Goal: Task Accomplishment & Management: Use online tool/utility

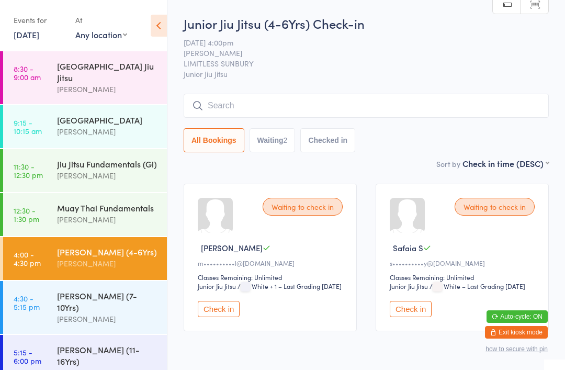
click at [382, 105] on input "search" at bounding box center [366, 106] width 365 height 24
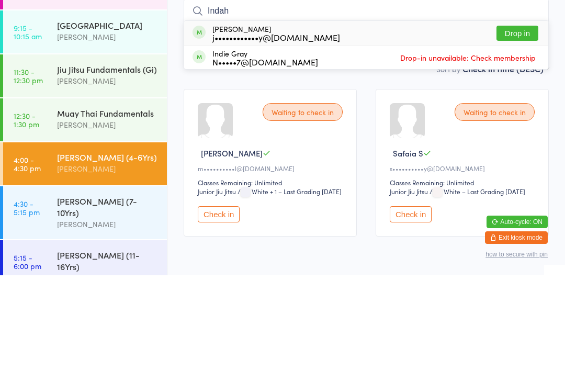
type input "Indah"
click at [522, 120] on button "Drop in" at bounding box center [518, 127] width 42 height 15
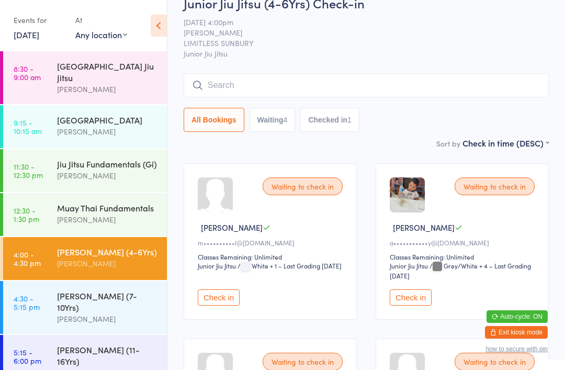
scroll to position [17, 0]
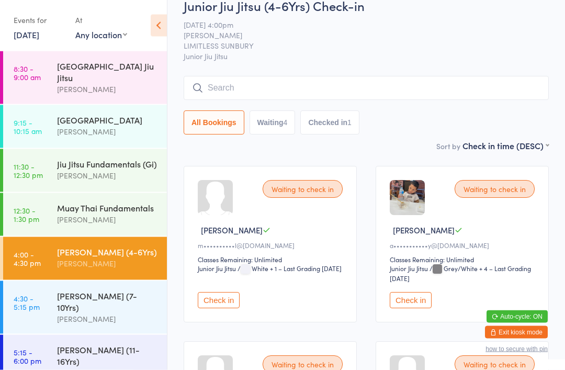
click at [141, 313] on div "[PERSON_NAME]" at bounding box center [107, 319] width 101 height 12
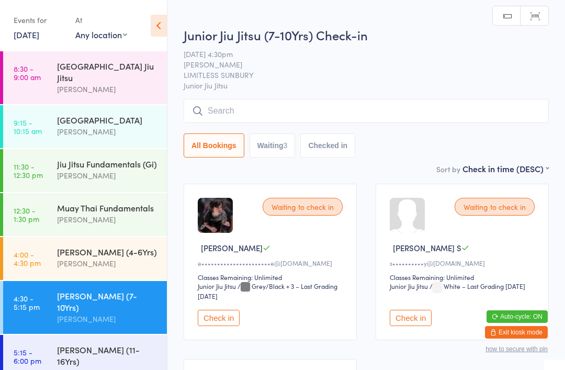
click at [224, 326] on button "Check in" at bounding box center [219, 318] width 42 height 16
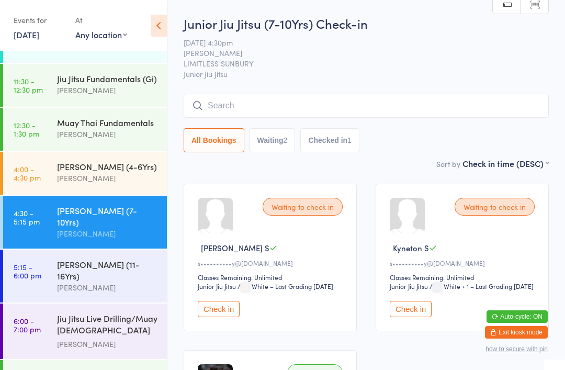
scroll to position [88, 0]
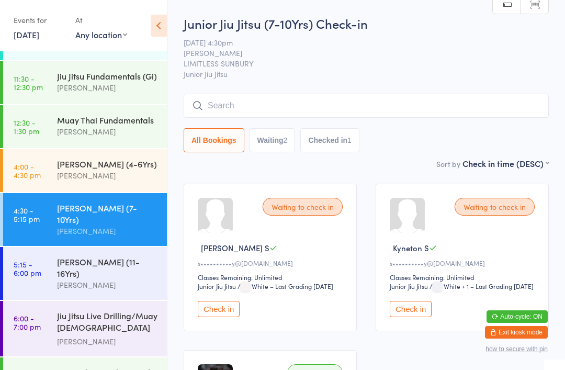
click at [137, 170] on div "[PERSON_NAME] (4-6Yrs)" at bounding box center [107, 164] width 101 height 12
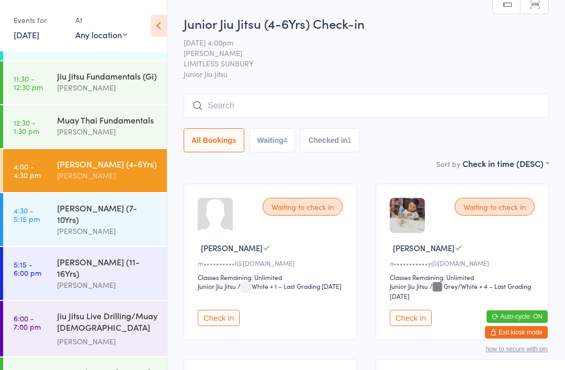
click at [433, 105] on input "search" at bounding box center [366, 106] width 365 height 24
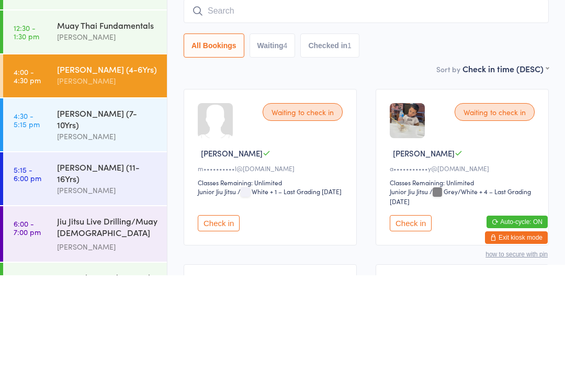
click at [260, 128] on button "Waiting 4" at bounding box center [273, 140] width 46 height 24
select select "0"
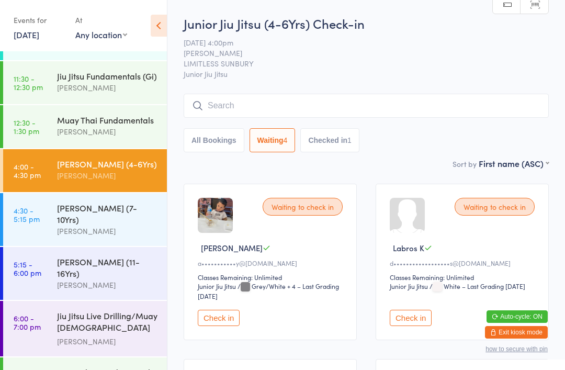
click at [255, 97] on input "search" at bounding box center [366, 106] width 365 height 24
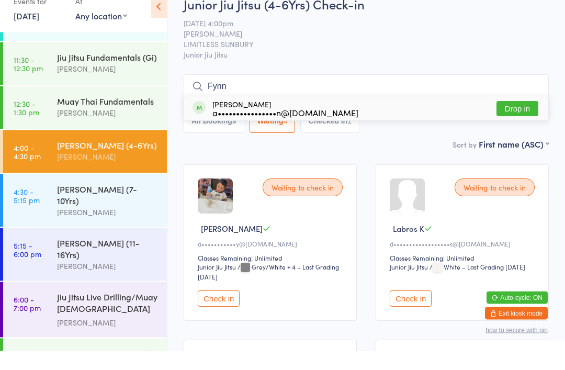
type input "Fynn"
click at [278, 119] on div "Fynn [PERSON_NAME] a••••••••••••••••n@[DOMAIN_NAME]" at bounding box center [286, 127] width 146 height 17
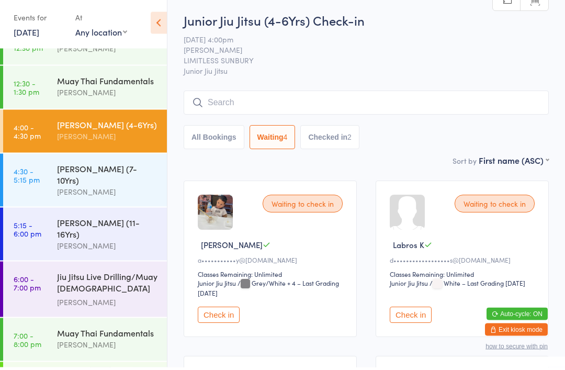
scroll to position [124, 0]
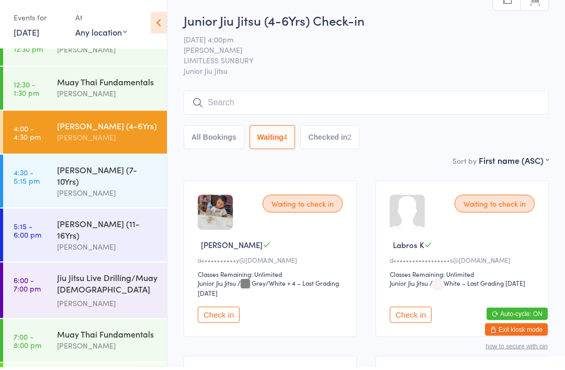
click at [214, 106] on input "search" at bounding box center [366, 106] width 365 height 24
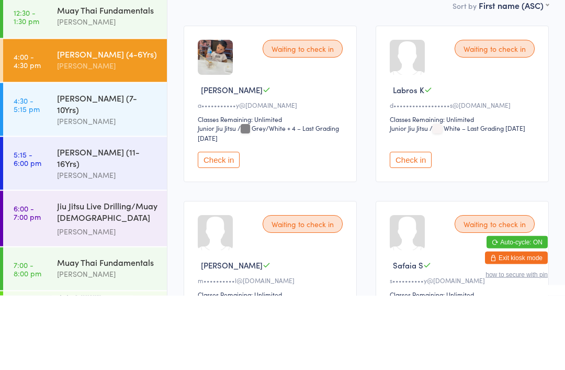
scroll to position [12, 0]
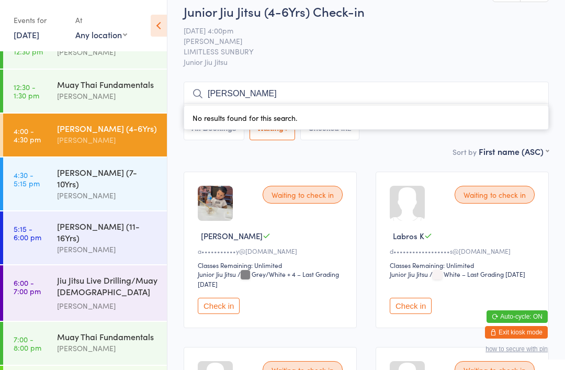
click at [333, 93] on input "[PERSON_NAME]" at bounding box center [366, 94] width 365 height 24
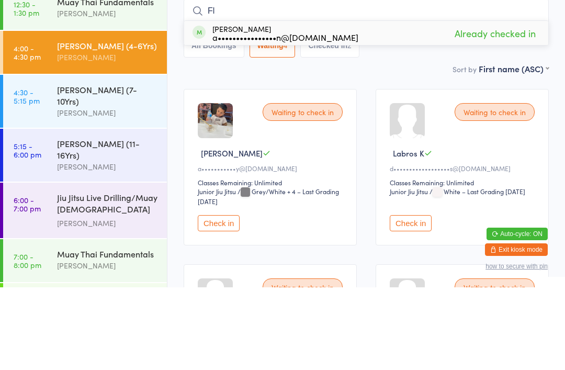
type input "F"
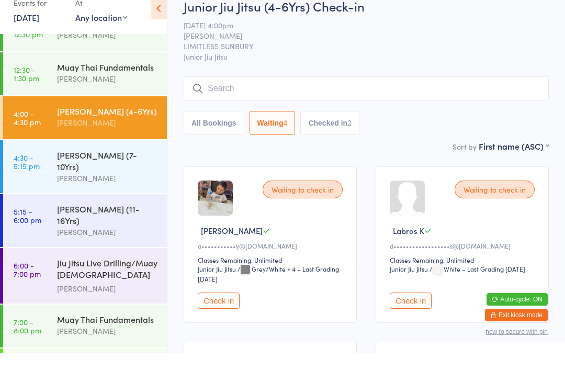
scroll to position [18, 0]
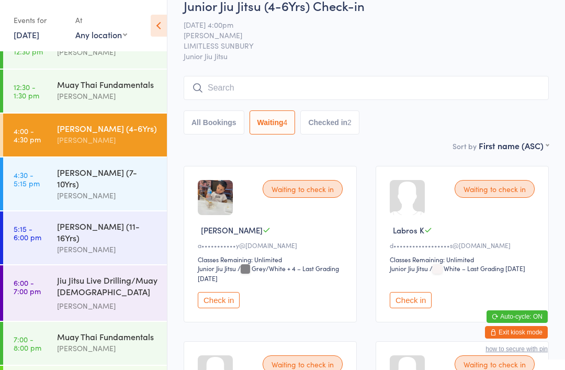
click at [117, 178] on div "[PERSON_NAME] (7-10Yrs)" at bounding box center [107, 177] width 101 height 23
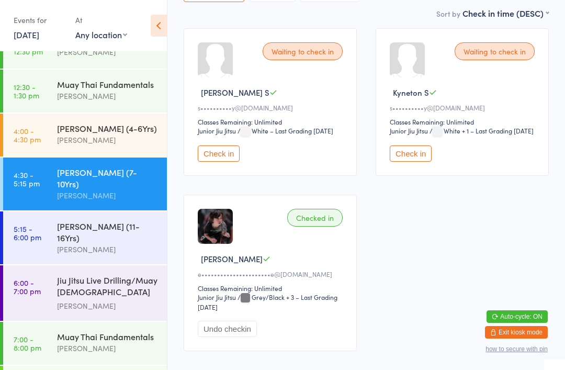
scroll to position [202, 0]
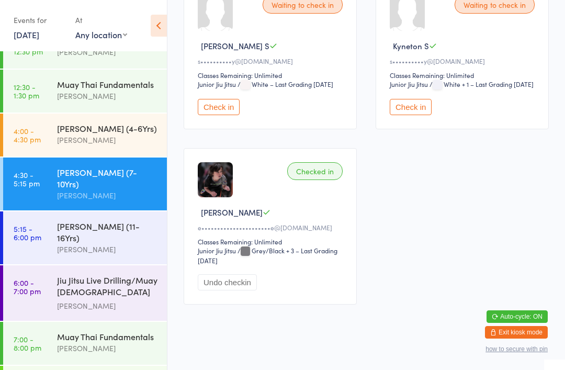
click at [139, 243] on div "[PERSON_NAME]" at bounding box center [107, 249] width 101 height 12
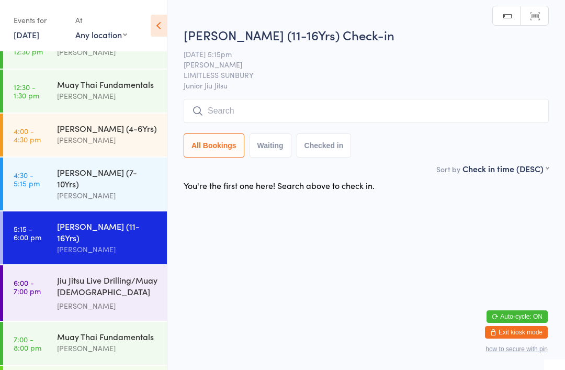
click at [152, 143] on div "[PERSON_NAME]" at bounding box center [107, 140] width 101 height 12
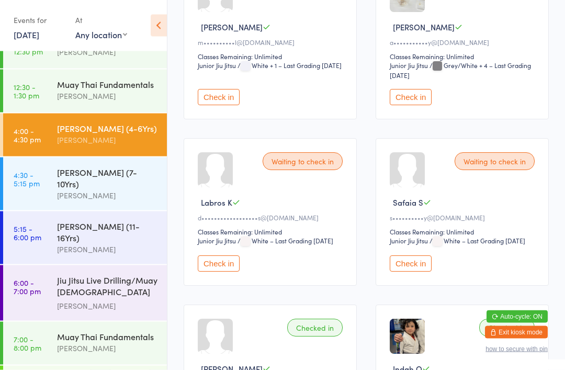
scroll to position [197, 0]
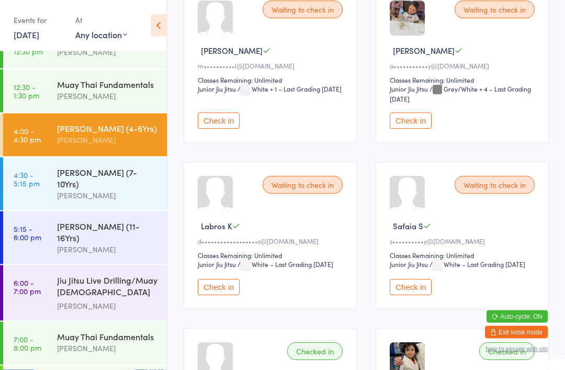
click at [407, 126] on button "Check in" at bounding box center [411, 121] width 42 height 16
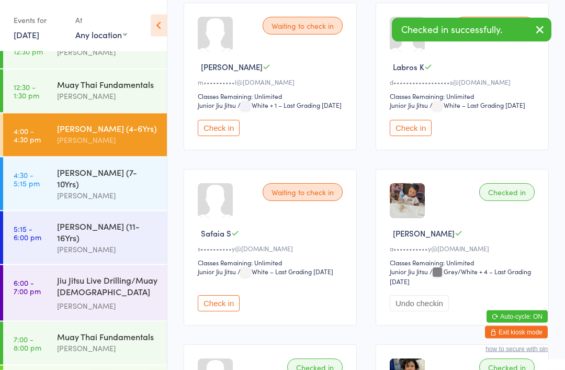
scroll to position [180, 0]
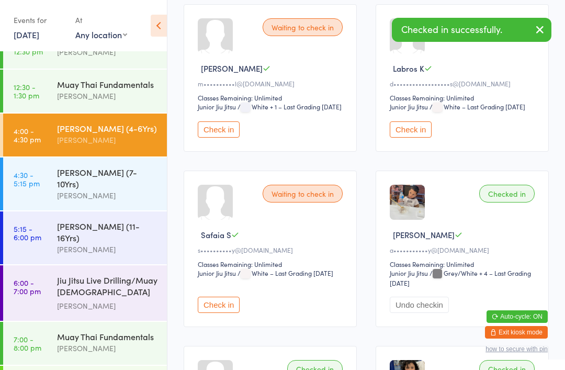
click at [218, 138] on button "Check in" at bounding box center [219, 129] width 42 height 16
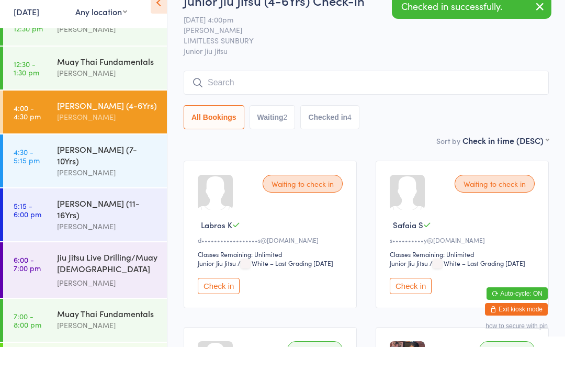
scroll to position [23, 0]
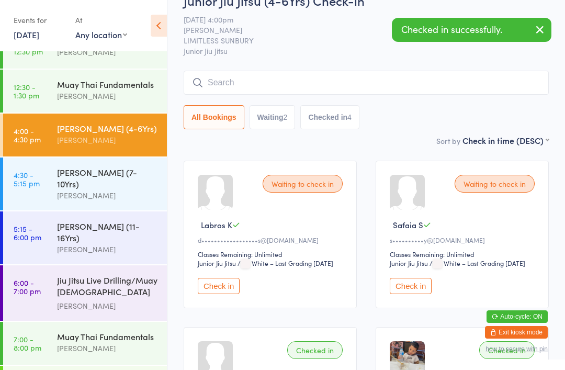
click at [229, 285] on button "Check in" at bounding box center [219, 286] width 42 height 16
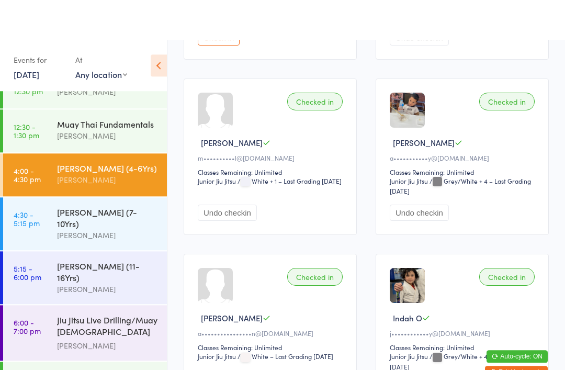
scroll to position [0, 0]
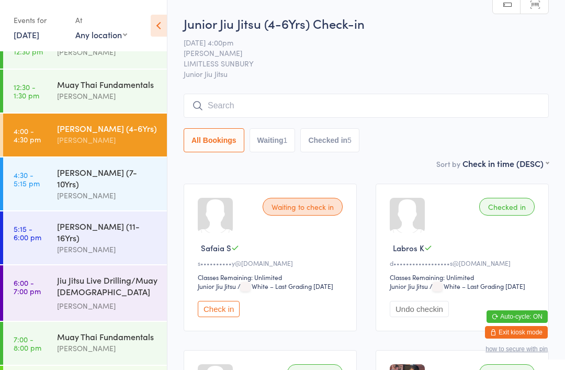
click at [249, 108] on input "search" at bounding box center [366, 106] width 365 height 24
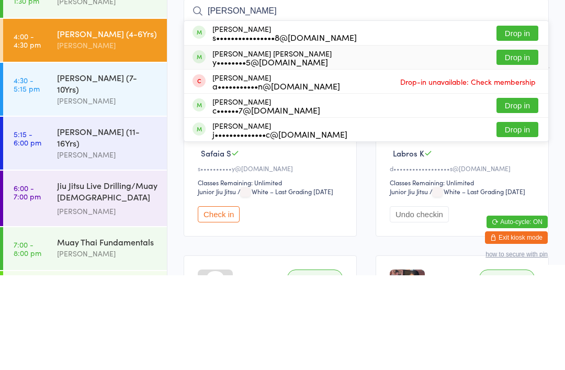
type input "[PERSON_NAME]"
click at [265, 152] on div "y••••••••5@[DOMAIN_NAME]" at bounding box center [272, 156] width 119 height 8
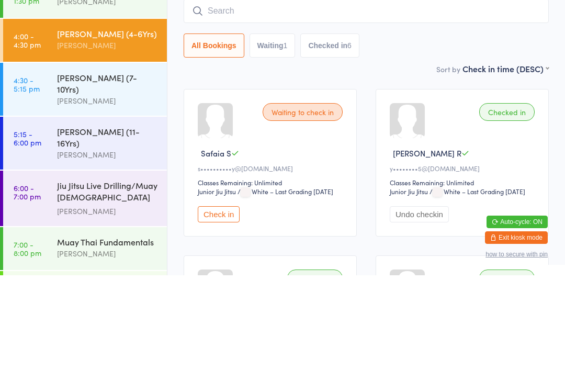
click at [112, 190] on div "[PERSON_NAME]" at bounding box center [107, 196] width 101 height 12
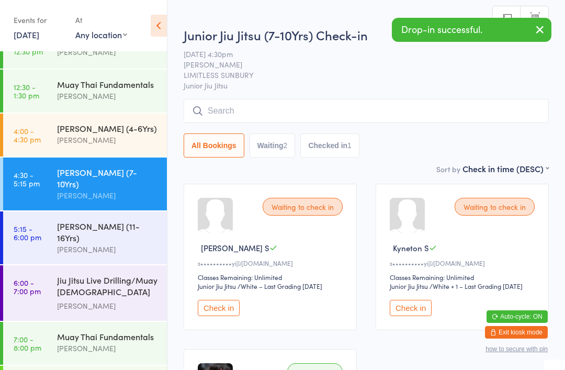
click at [246, 110] on input "search" at bounding box center [366, 111] width 365 height 24
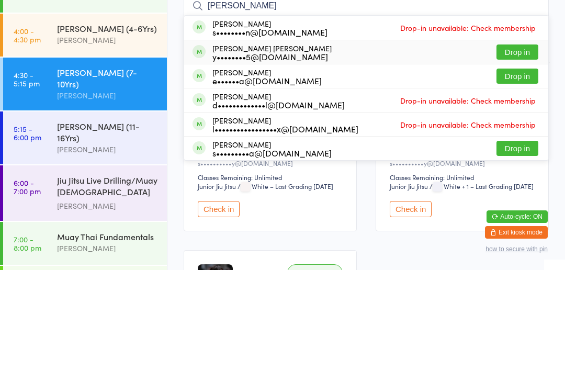
type input "[PERSON_NAME]"
click at [263, 152] on div "y••••••••5@[DOMAIN_NAME]" at bounding box center [272, 156] width 119 height 8
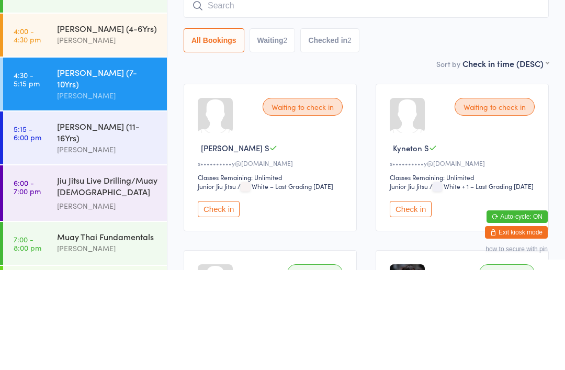
click at [29, 114] on link "4:00 - 4:30 pm [PERSON_NAME] (4-6Yrs) [PERSON_NAME]" at bounding box center [85, 135] width 164 height 43
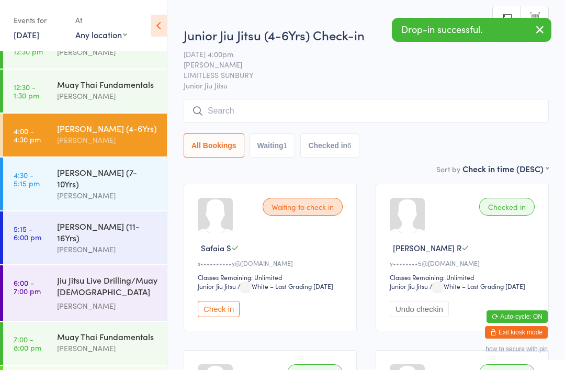
click at [243, 108] on input "search" at bounding box center [366, 111] width 365 height 24
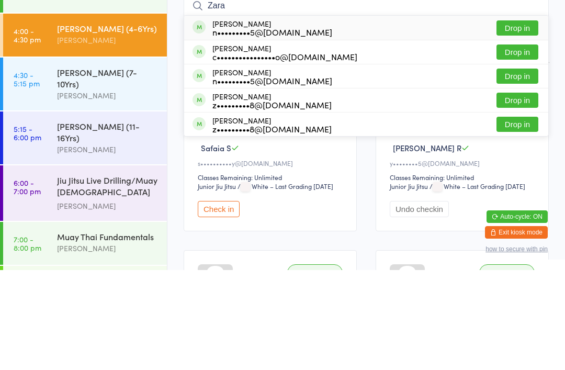
type input "Zara"
click at [519, 144] on button "Drop in" at bounding box center [518, 151] width 42 height 15
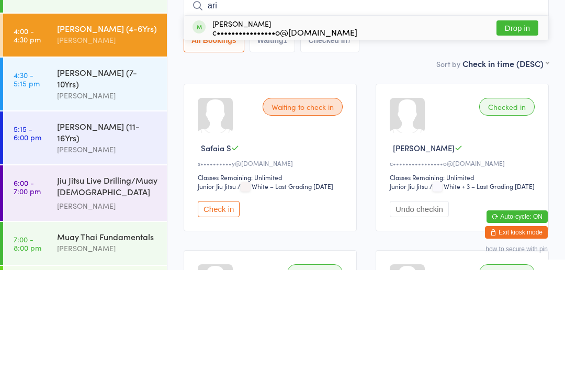
type input "ari"
click at [515, 120] on button "Drop in" at bounding box center [518, 127] width 42 height 15
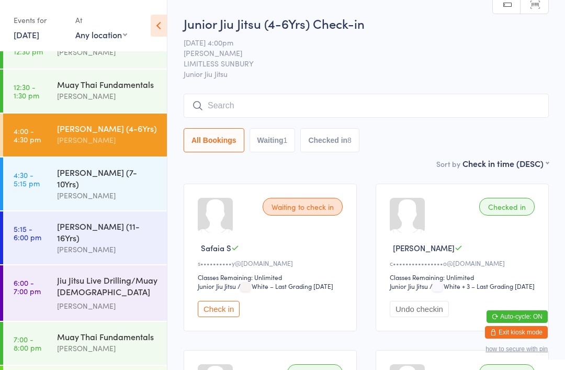
click at [240, 104] on input "search" at bounding box center [366, 106] width 365 height 24
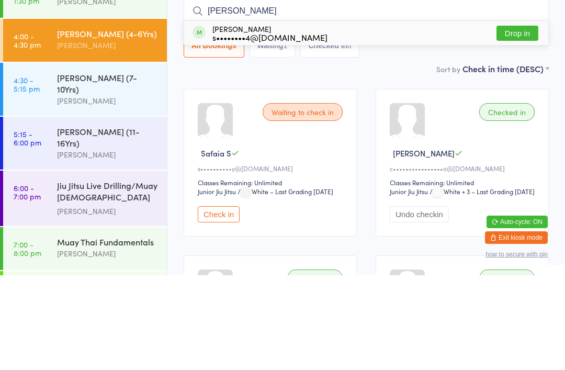
type input "[PERSON_NAME]"
click at [288, 128] on div "s••••••••4@[DOMAIN_NAME]" at bounding box center [270, 132] width 115 height 8
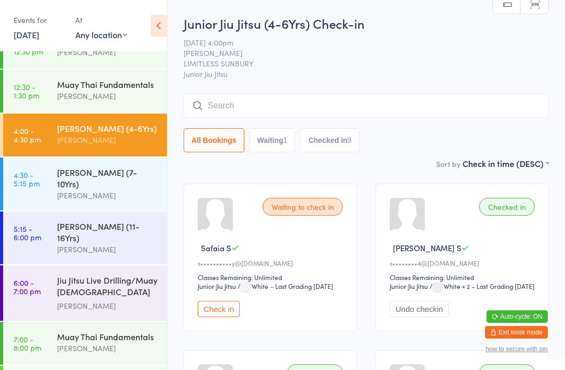
click at [438, 98] on input "search" at bounding box center [366, 106] width 365 height 24
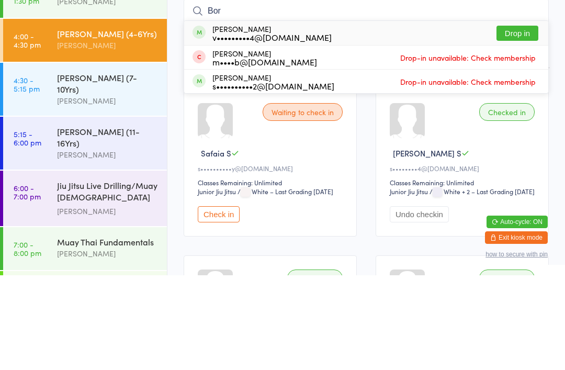
type input "Bor"
click at [521, 120] on button "Drop in" at bounding box center [518, 127] width 42 height 15
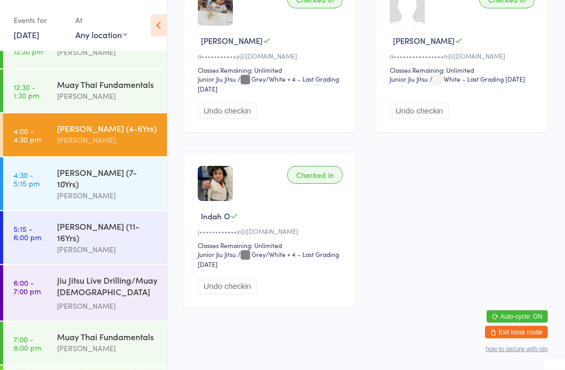
scroll to position [875, 0]
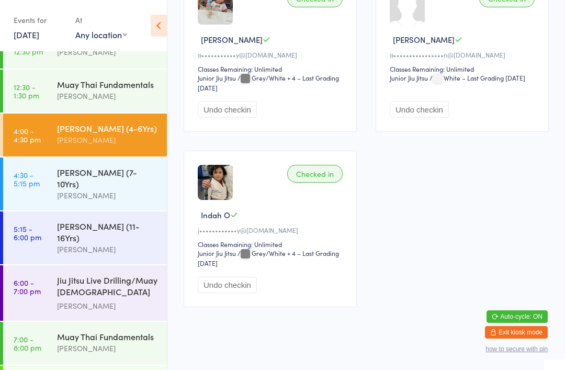
click at [106, 174] on div "[PERSON_NAME] (7-10Yrs)" at bounding box center [107, 177] width 101 height 23
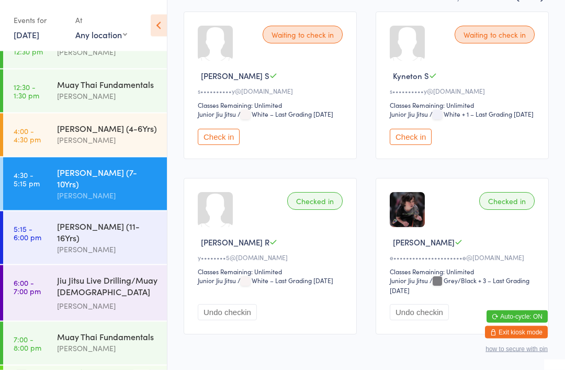
scroll to position [172, 0]
click at [97, 134] on div "[PERSON_NAME] (4-6Yrs)" at bounding box center [107, 129] width 101 height 12
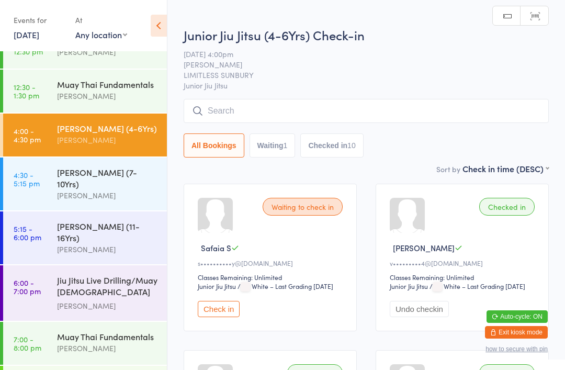
click at [249, 109] on input "search" at bounding box center [366, 111] width 365 height 24
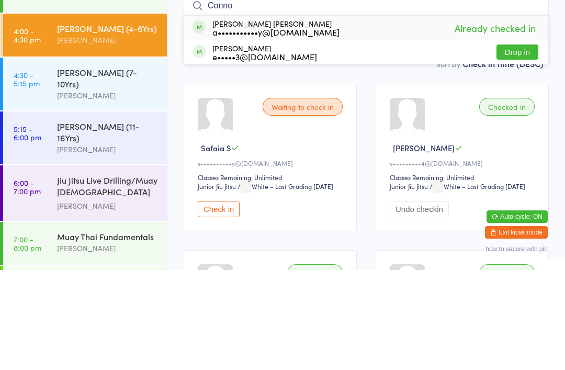
type input "Conno"
click at [401, 116] on div "[PERSON_NAME] [PERSON_NAME] a•••••••••••y@[DOMAIN_NAME] Already checked in" at bounding box center [366, 128] width 364 height 24
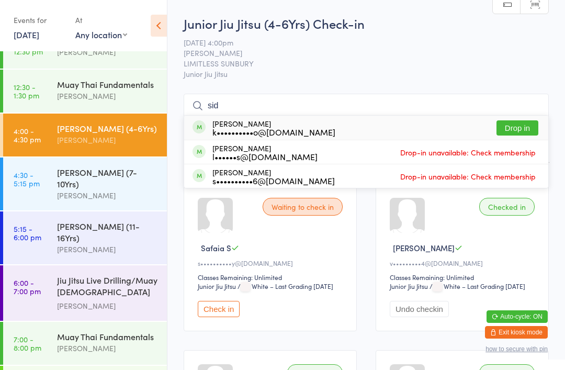
type input "sid"
click at [521, 127] on button "Drop in" at bounding box center [518, 127] width 42 height 15
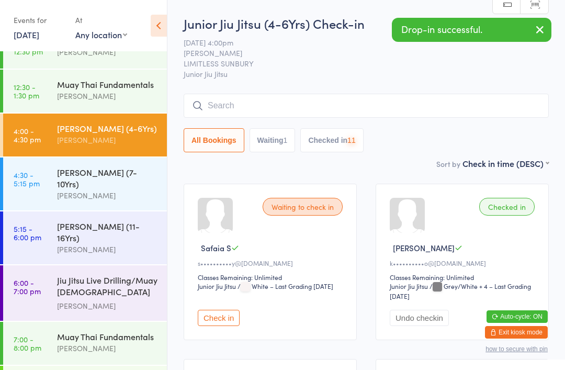
click at [440, 114] on input "search" at bounding box center [366, 106] width 365 height 24
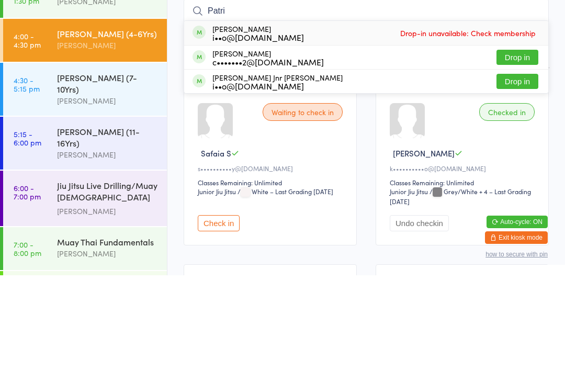
type input "Patri"
click at [532, 169] on button "Drop in" at bounding box center [518, 176] width 42 height 15
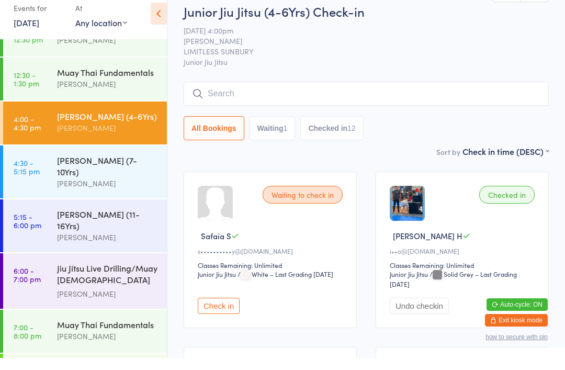
click at [25, 171] on time "4:30 - 5:15 pm" at bounding box center [27, 179] width 26 height 17
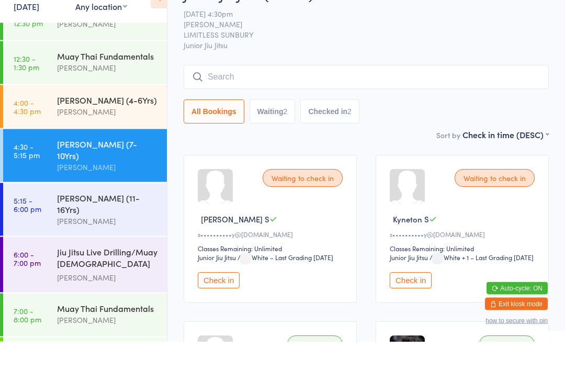
scroll to position [29, 0]
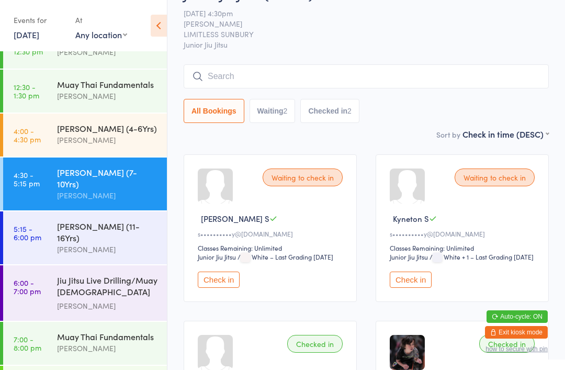
click at [257, 83] on input "search" at bounding box center [366, 76] width 365 height 24
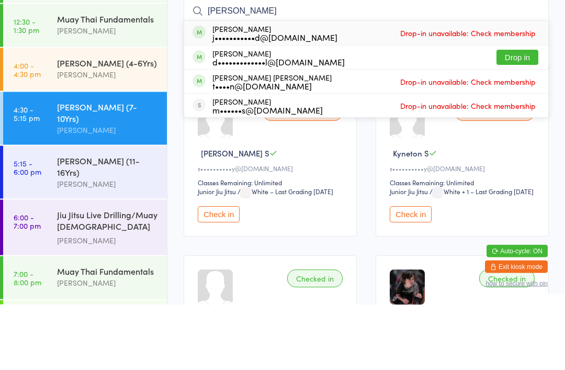
type input "[PERSON_NAME]"
click at [514, 116] on button "Drop in" at bounding box center [518, 123] width 42 height 15
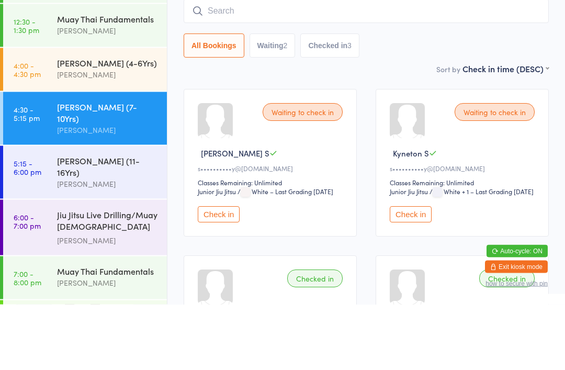
scroll to position [95, 0]
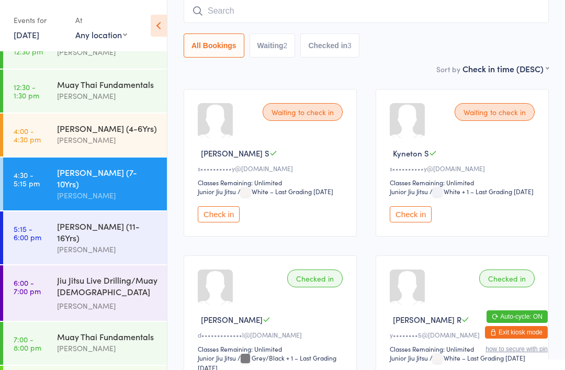
click at [309, 11] on input "search" at bounding box center [366, 11] width 365 height 24
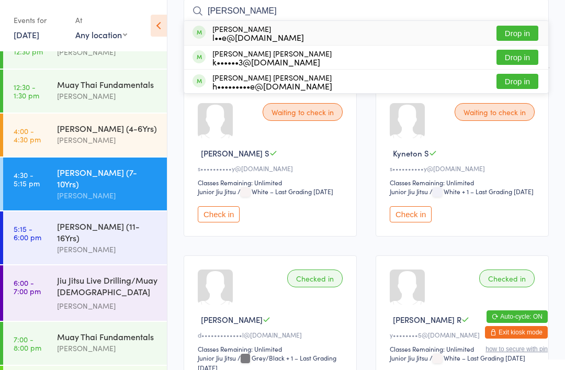
type input "[PERSON_NAME]"
click at [283, 34] on div "l••e@[DOMAIN_NAME]" at bounding box center [259, 37] width 92 height 8
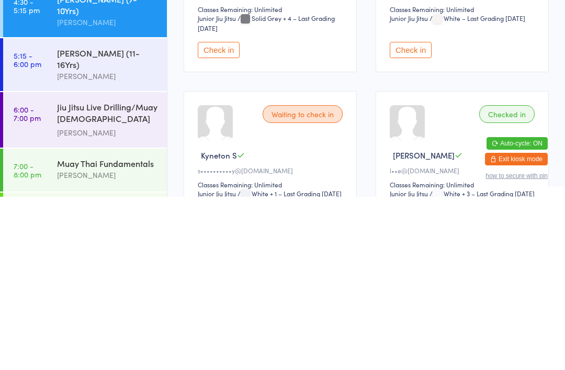
scroll to position [12, 0]
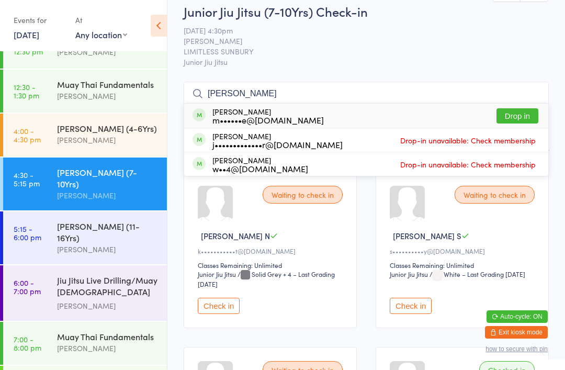
type input "[PERSON_NAME]"
click at [524, 115] on button "Drop in" at bounding box center [518, 115] width 42 height 15
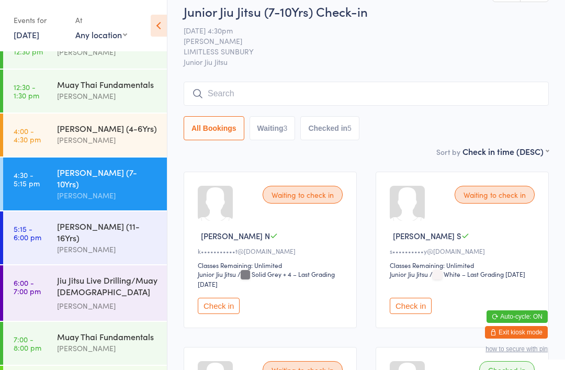
click at [326, 100] on input "search" at bounding box center [366, 94] width 365 height 24
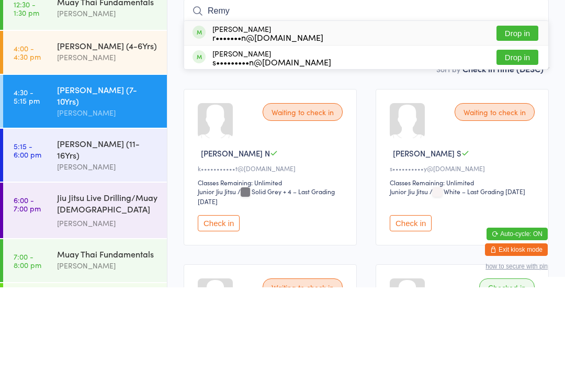
type input "Remy"
click at [522, 108] on button "Drop in" at bounding box center [518, 115] width 42 height 15
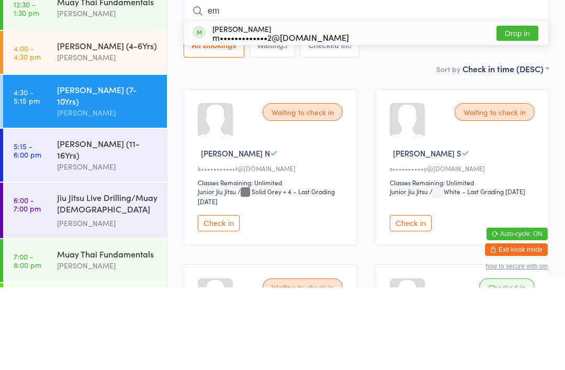
type input "em"
click at [521, 108] on button "Drop in" at bounding box center [518, 115] width 42 height 15
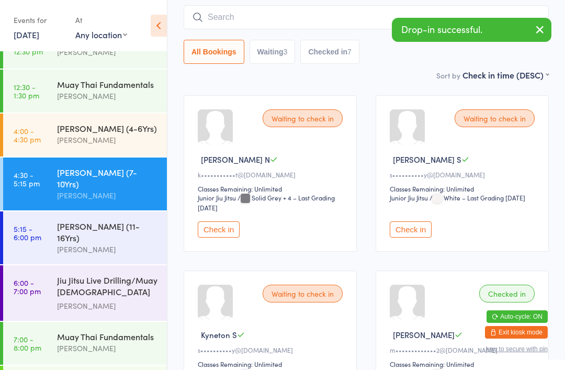
scroll to position [0, 0]
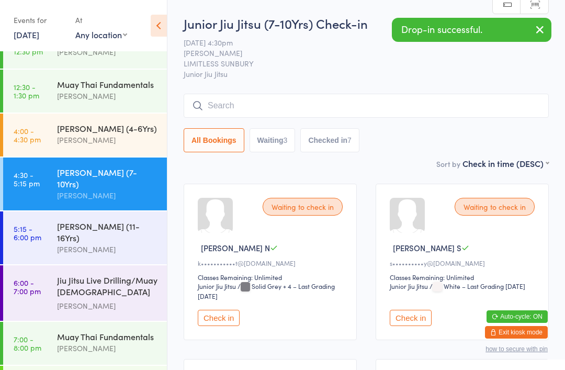
click at [317, 107] on input "search" at bounding box center [366, 106] width 365 height 24
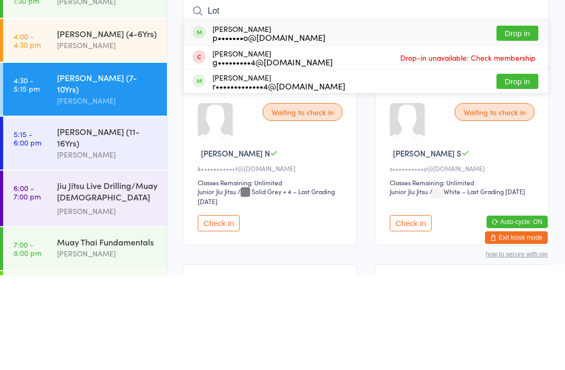
type input "Lot"
click at [512, 120] on button "Drop in" at bounding box center [518, 127] width 42 height 15
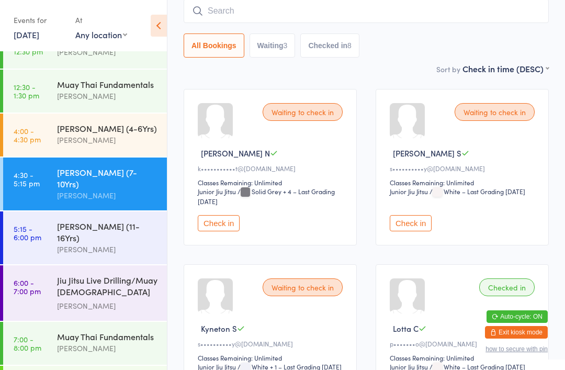
click at [242, 4] on input "search" at bounding box center [366, 11] width 365 height 24
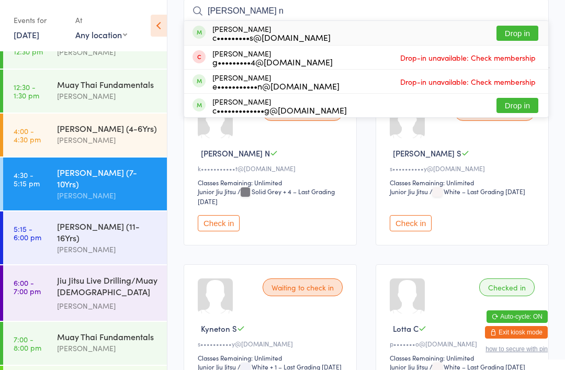
type input "[PERSON_NAME] n"
click at [522, 37] on button "Drop in" at bounding box center [518, 33] width 42 height 15
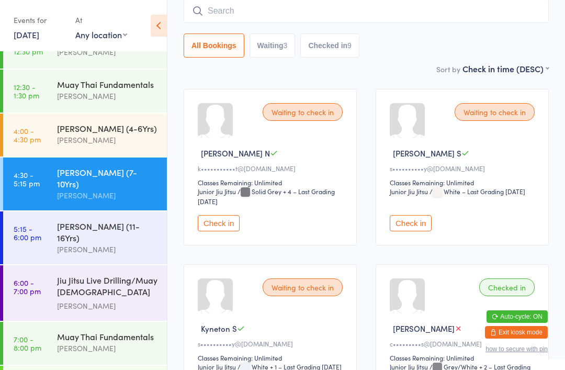
click at [263, 15] on input "search" at bounding box center [366, 11] width 365 height 24
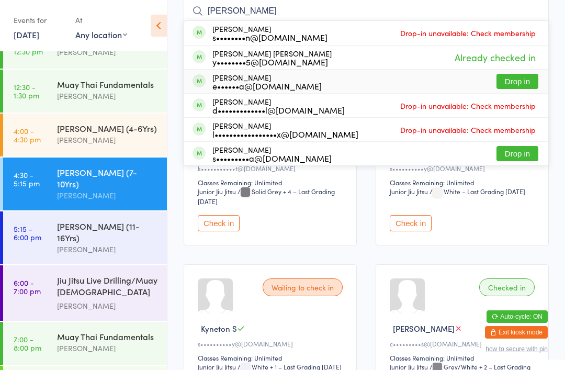
type input "[PERSON_NAME]"
click at [307, 88] on div "[PERSON_NAME] e••••••a@[DOMAIN_NAME] Drop in" at bounding box center [366, 82] width 364 height 24
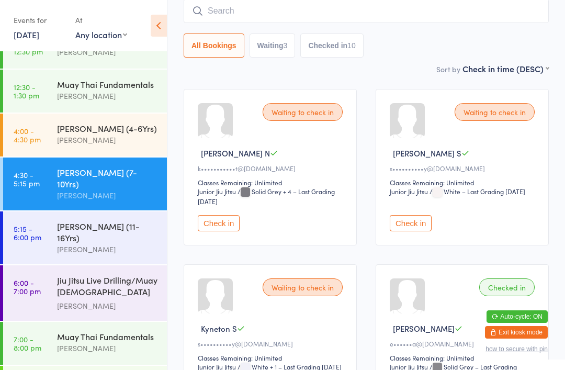
click at [314, 15] on input "search" at bounding box center [366, 11] width 365 height 24
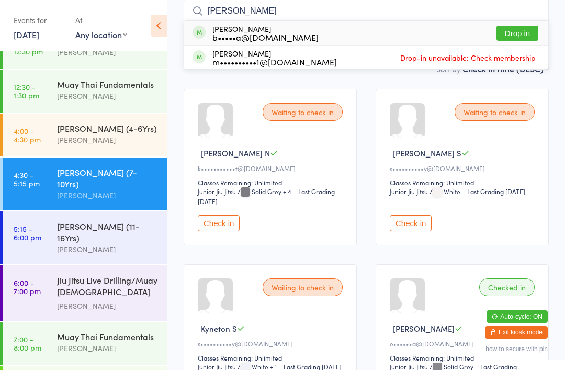
type input "[PERSON_NAME]"
click at [516, 35] on button "Drop in" at bounding box center [518, 33] width 42 height 15
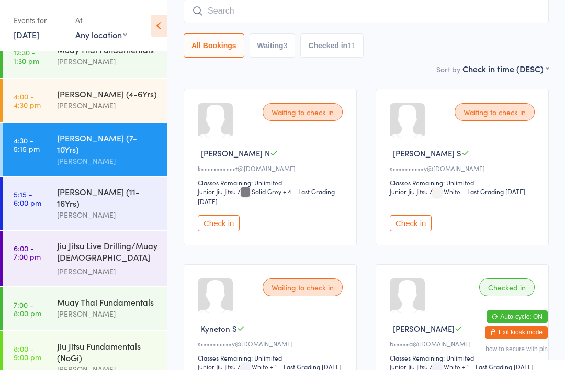
scroll to position [157, 0]
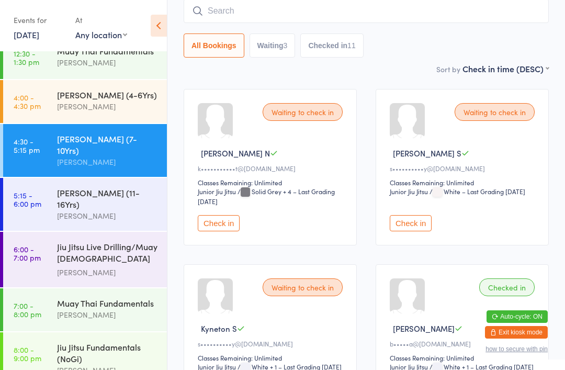
click at [118, 144] on div "[PERSON_NAME] (7-10Yrs)" at bounding box center [107, 144] width 101 height 23
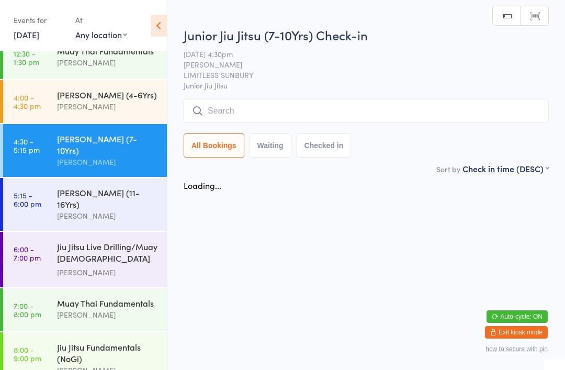
scroll to position [0, 0]
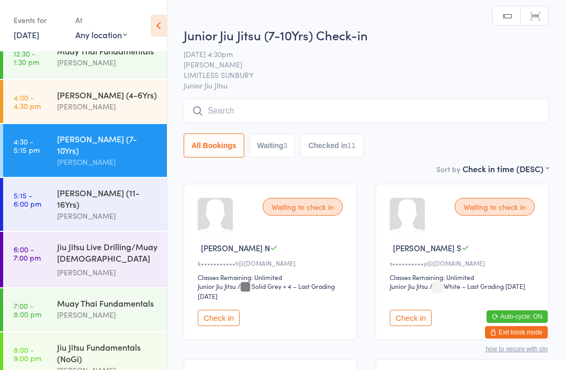
click at [384, 105] on input "search" at bounding box center [366, 111] width 365 height 24
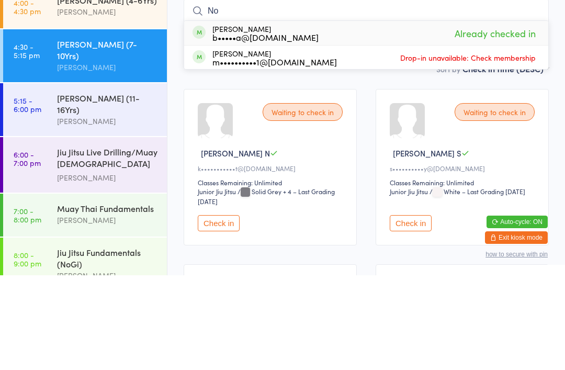
type input "N"
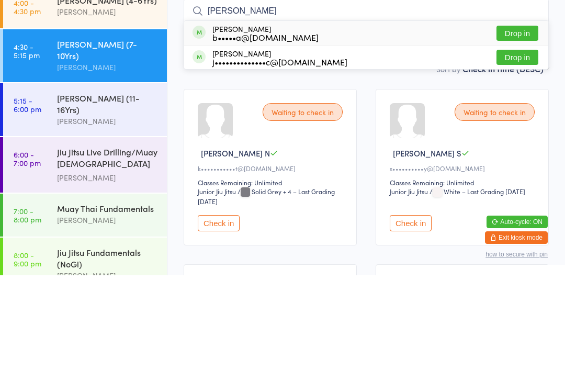
type input "[PERSON_NAME]"
click at [518, 120] on button "Drop in" at bounding box center [518, 127] width 42 height 15
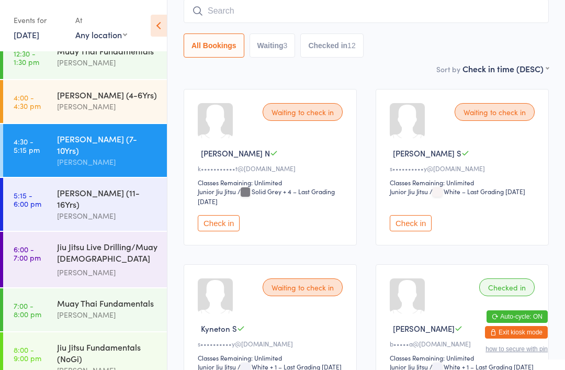
click at [425, 23] on input "search" at bounding box center [366, 11] width 365 height 24
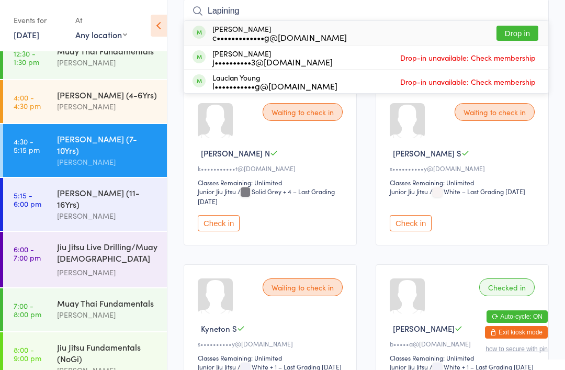
type input "Lapining"
click at [519, 33] on button "Drop in" at bounding box center [518, 33] width 42 height 15
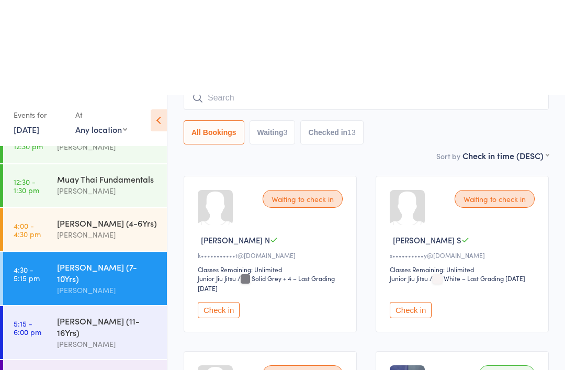
scroll to position [0, 0]
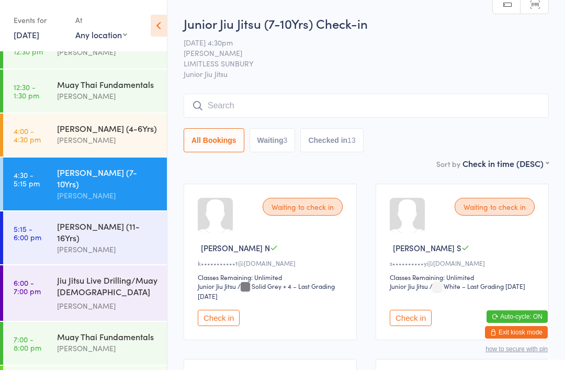
click at [356, 104] on input "search" at bounding box center [366, 106] width 365 height 24
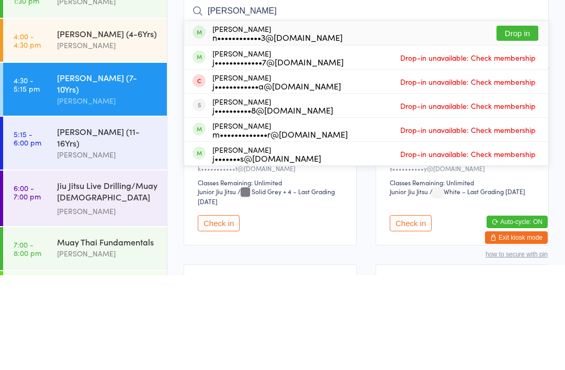
type input "[PERSON_NAME]"
click at [515, 120] on button "Drop in" at bounding box center [518, 127] width 42 height 15
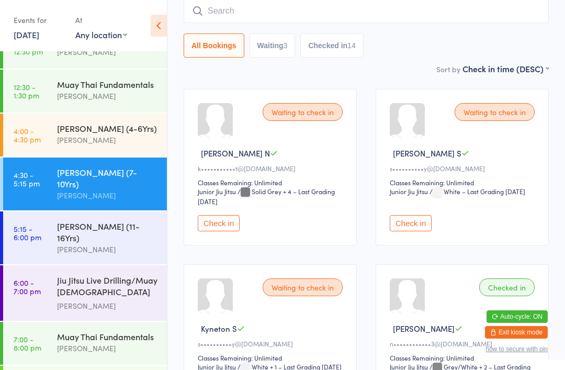
click at [274, 8] on input "search" at bounding box center [366, 11] width 365 height 24
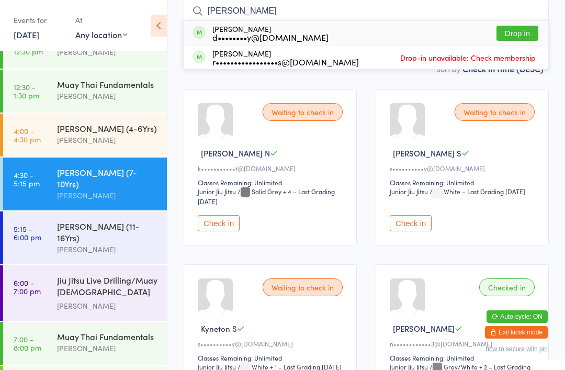
type input "[PERSON_NAME]"
click at [524, 39] on button "Drop in" at bounding box center [518, 33] width 42 height 15
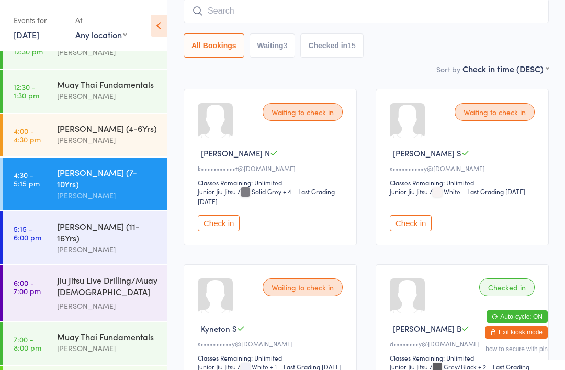
click at [68, 220] on div "[PERSON_NAME] (11-16Yrs)" at bounding box center [107, 231] width 101 height 23
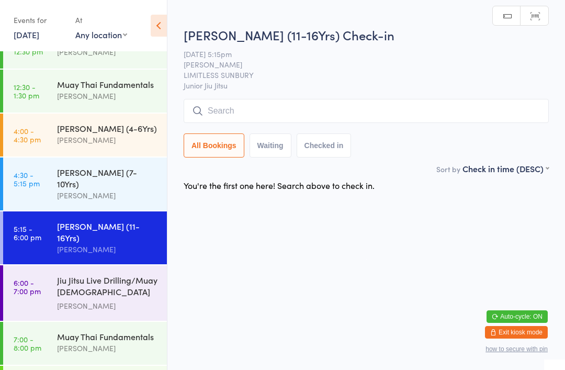
click at [386, 107] on input "search" at bounding box center [366, 111] width 365 height 24
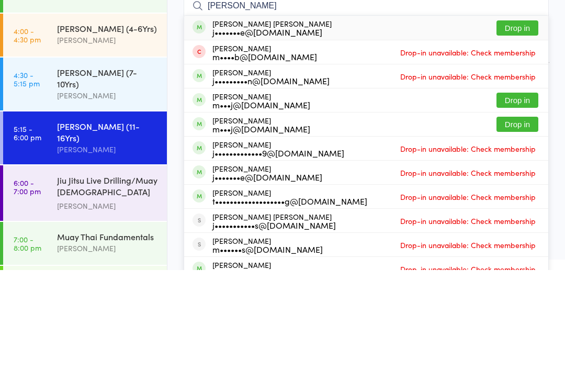
type input "[PERSON_NAME]"
click at [210, 119] on div "[PERSON_NAME] [PERSON_NAME] j•••••••e@[DOMAIN_NAME]" at bounding box center [262, 127] width 139 height 17
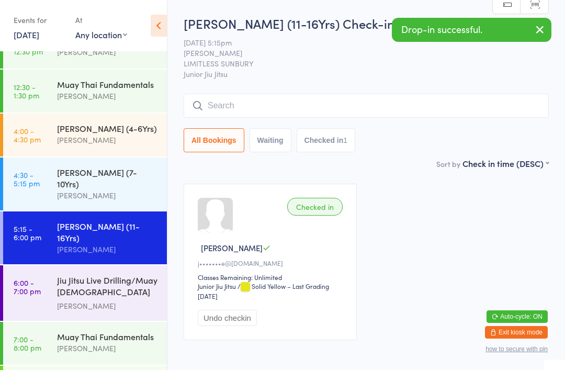
click at [50, 179] on link "4:30 - 5:15 pm [PERSON_NAME] (7-10Yrs) [PERSON_NAME]" at bounding box center [85, 184] width 164 height 53
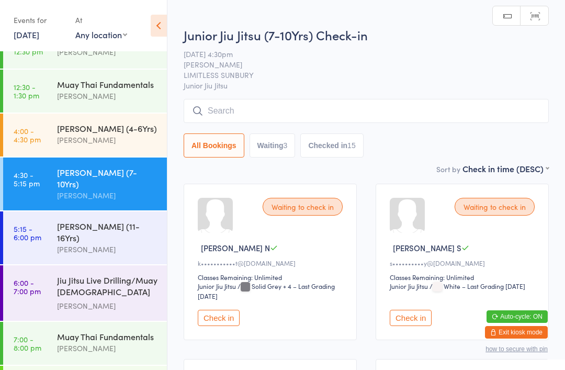
click at [109, 224] on div "[PERSON_NAME] (11-16Yrs)" at bounding box center [107, 231] width 101 height 23
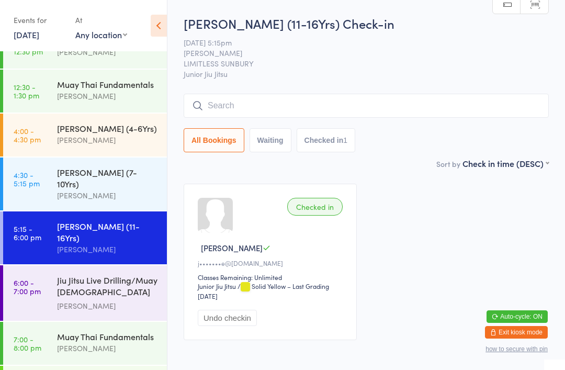
click at [250, 111] on input "search" at bounding box center [366, 106] width 365 height 24
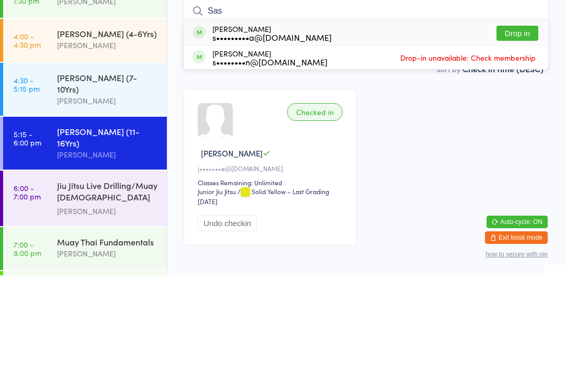
type input "Sas"
click at [522, 120] on button "Drop in" at bounding box center [518, 127] width 42 height 15
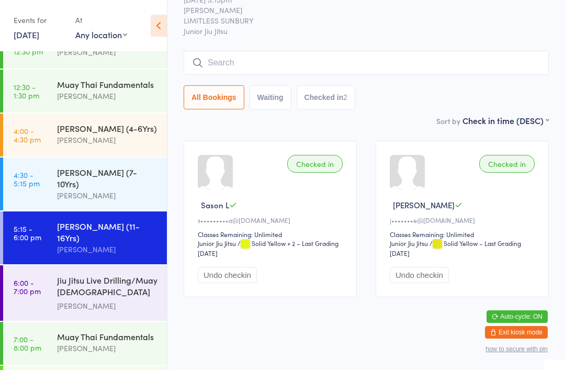
click at [49, 178] on link "4:30 - 5:15 pm [PERSON_NAME] (7-10Yrs) [PERSON_NAME]" at bounding box center [85, 184] width 164 height 53
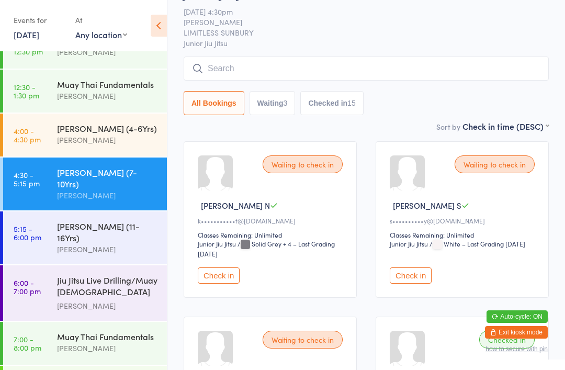
scroll to position [48, 0]
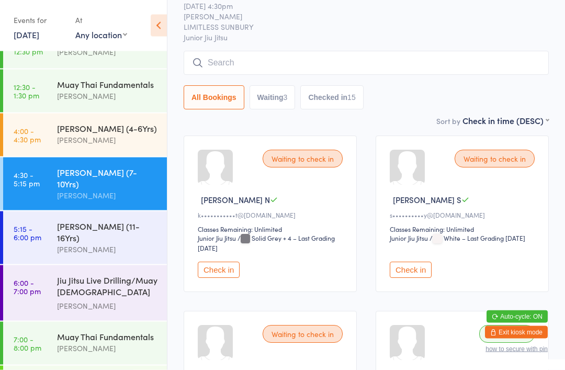
click at [35, 141] on time "4:00 - 4:30 pm" at bounding box center [27, 135] width 27 height 17
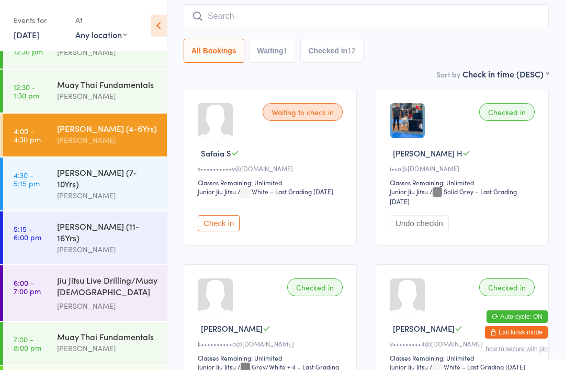
scroll to position [98, 0]
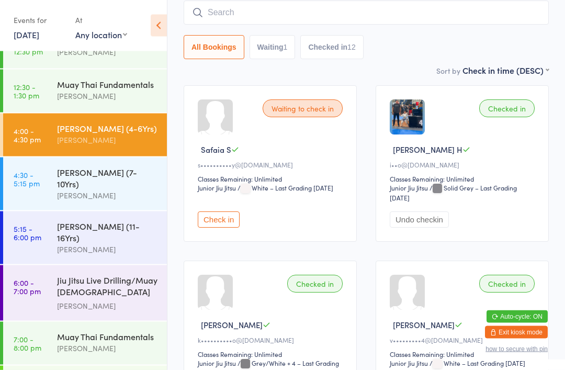
click at [39, 172] on link "4:30 - 5:15 pm [PERSON_NAME] (7-10Yrs) [PERSON_NAME]" at bounding box center [85, 184] width 164 height 53
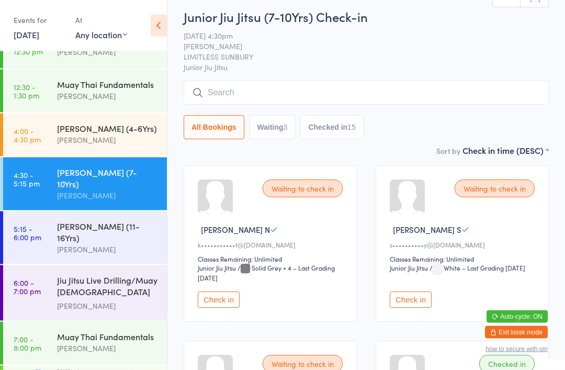
click at [225, 308] on button "Check in" at bounding box center [219, 300] width 42 height 16
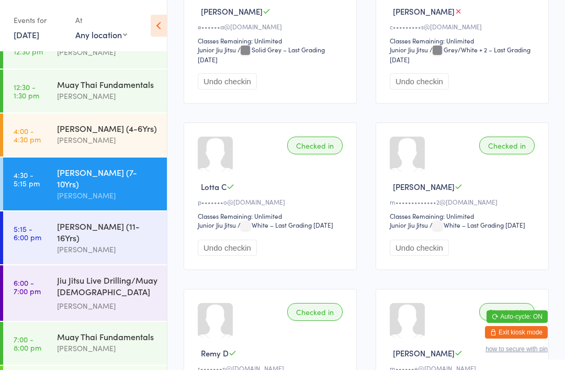
scroll to position [925, 0]
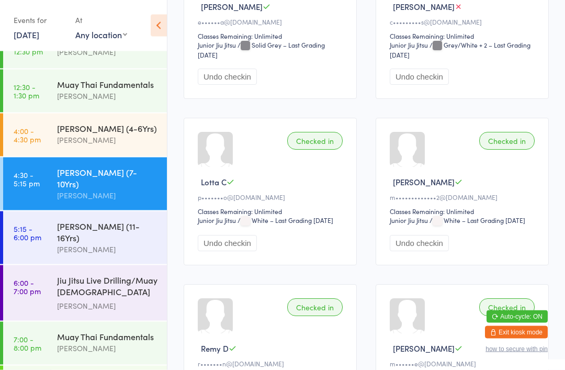
click at [142, 243] on div "[PERSON_NAME]" at bounding box center [107, 249] width 101 height 12
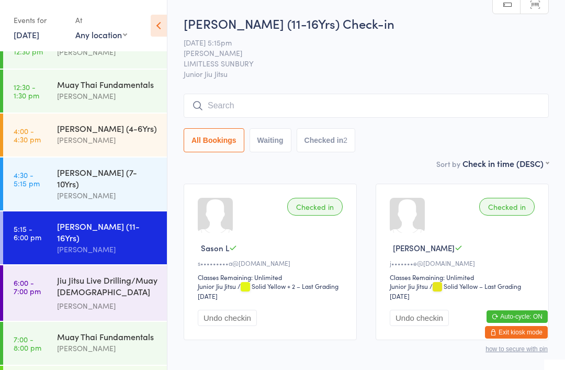
click at [40, 183] on link "4:30 - 5:15 pm [PERSON_NAME] (7-10Yrs) [PERSON_NAME]" at bounding box center [85, 184] width 164 height 53
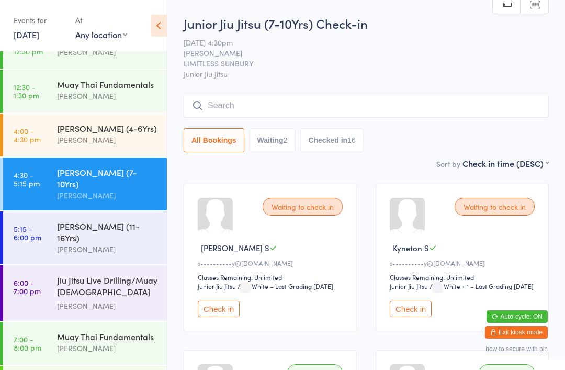
click at [515, 106] on input "search" at bounding box center [366, 106] width 365 height 24
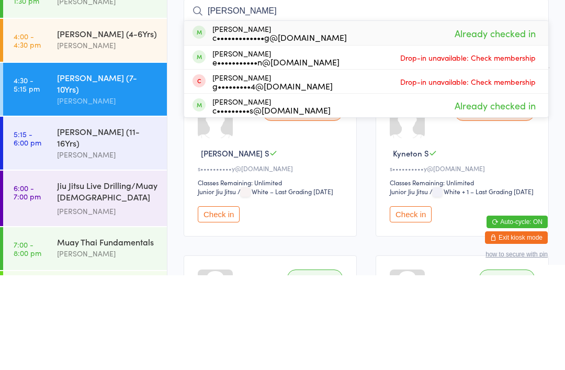
type input "[PERSON_NAME]"
click at [421, 116] on div "[PERSON_NAME] c•••••••••••••g@[DOMAIN_NAME] Already checked in" at bounding box center [366, 128] width 364 height 24
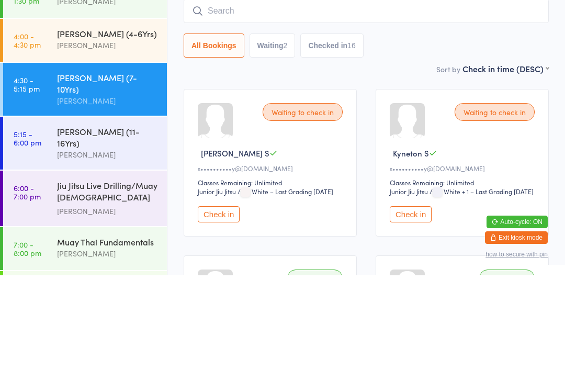
click at [457, 198] on div "Waiting to check in" at bounding box center [495, 207] width 80 height 18
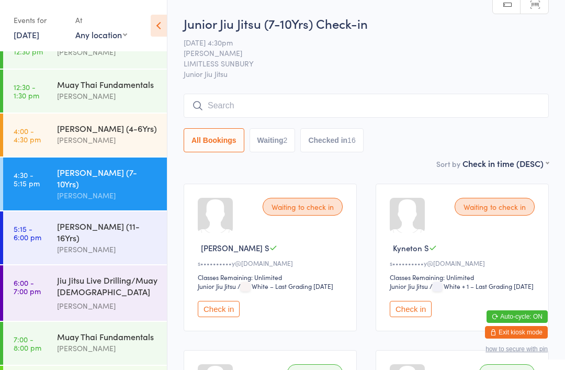
click at [461, 112] on input "search" at bounding box center [366, 106] width 365 height 24
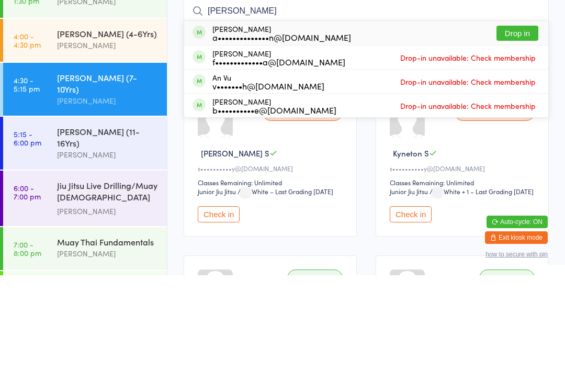
type input "[PERSON_NAME]"
click at [385, 116] on div "[PERSON_NAME] a••••••••••••••n@[DOMAIN_NAME] Drop in" at bounding box center [366, 128] width 364 height 24
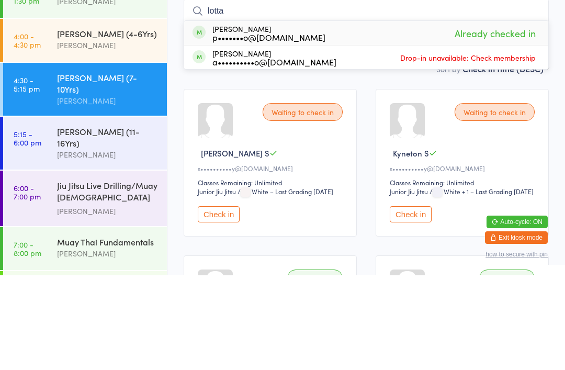
type input "lotta"
click at [382, 116] on div "[PERSON_NAME] p•••••••o@[DOMAIN_NAME] Already checked in" at bounding box center [366, 128] width 364 height 24
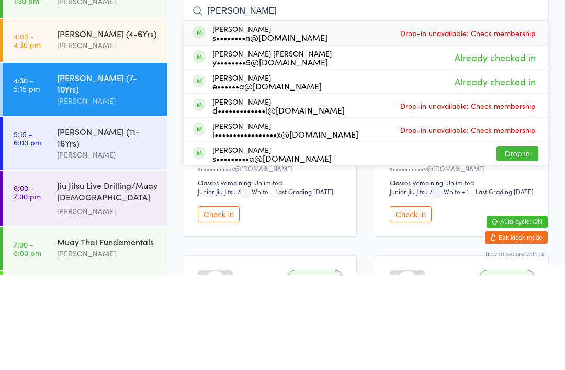
type input "[PERSON_NAME]"
click at [425, 140] on div "[PERSON_NAME] [PERSON_NAME] y••••••••5@[DOMAIN_NAME] Already checked in" at bounding box center [366, 152] width 364 height 24
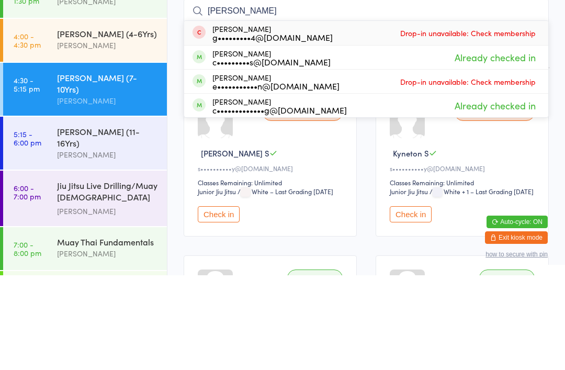
type input "[PERSON_NAME]"
click at [401, 140] on div "[PERSON_NAME] c•••••••••s@[DOMAIN_NAME] Already checked in" at bounding box center [366, 152] width 364 height 24
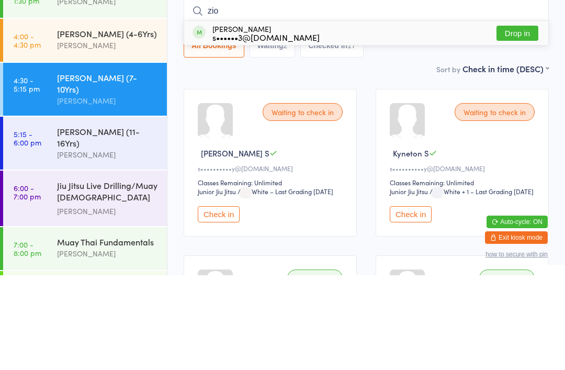
type input "zio"
click at [381, 116] on div "[PERSON_NAME] s••••••3@[DOMAIN_NAME] Drop in" at bounding box center [366, 128] width 364 height 24
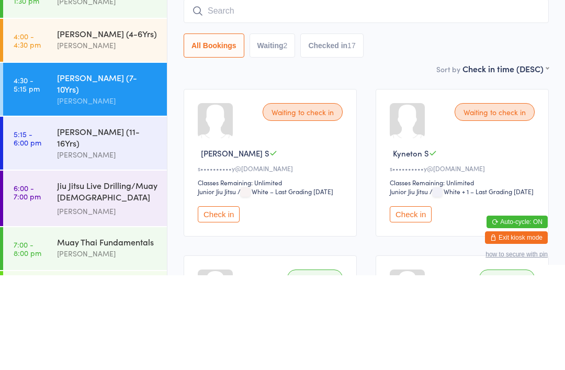
scroll to position [95, 0]
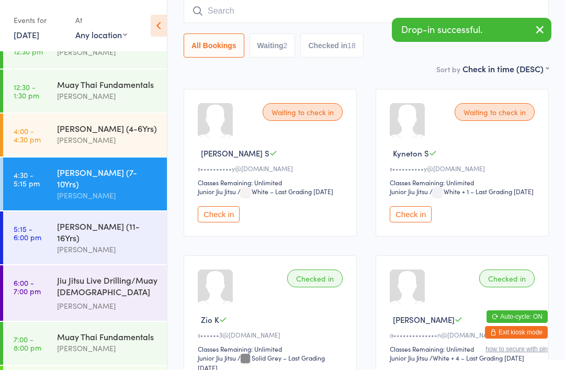
click at [351, 13] on input "search" at bounding box center [366, 11] width 365 height 24
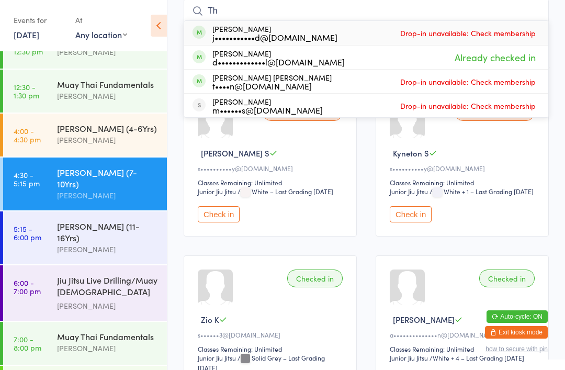
type input "T"
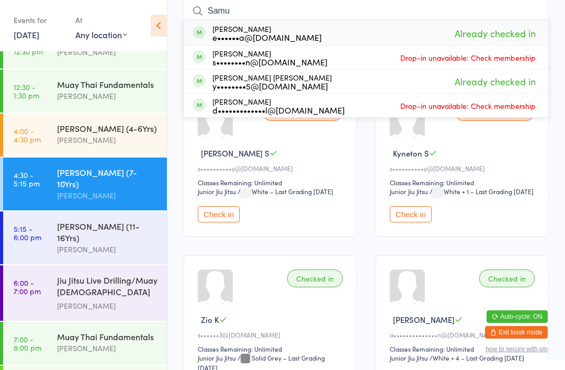
type input "Samu"
click at [390, 36] on div "[PERSON_NAME] e••••••a@[DOMAIN_NAME] Already checked in" at bounding box center [366, 33] width 364 height 24
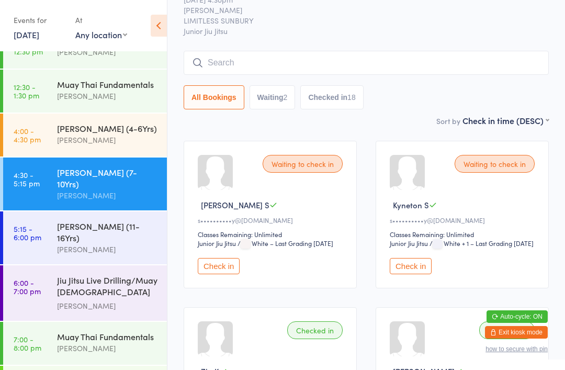
scroll to position [0, 0]
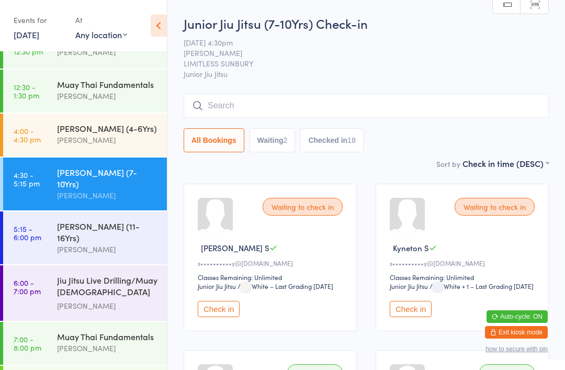
click at [372, 114] on input "search" at bounding box center [366, 106] width 365 height 24
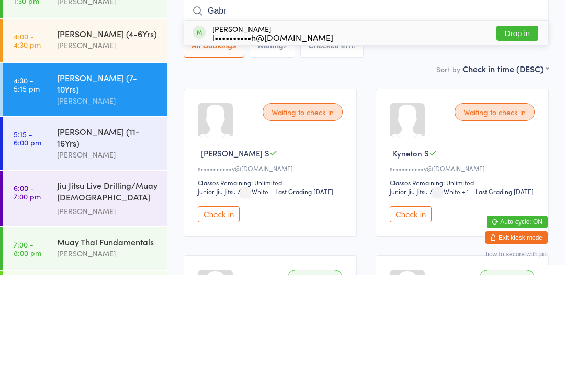
type input "Gabr"
click at [329, 116] on div "[PERSON_NAME] l••••••••••h@[DOMAIN_NAME] Drop in" at bounding box center [366, 128] width 364 height 24
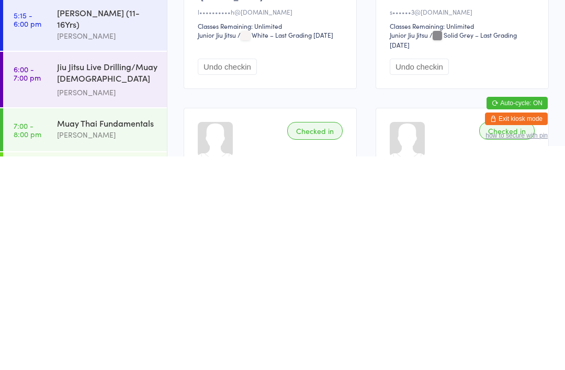
scroll to position [12, 0]
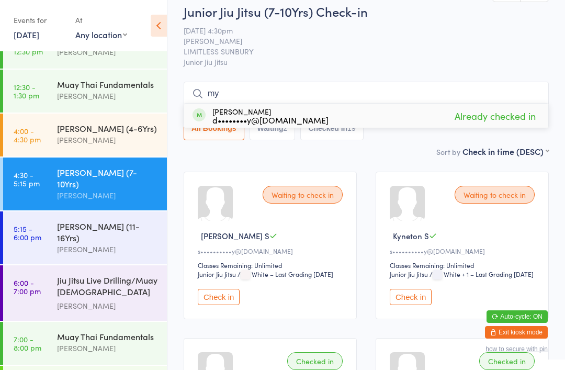
type input "m"
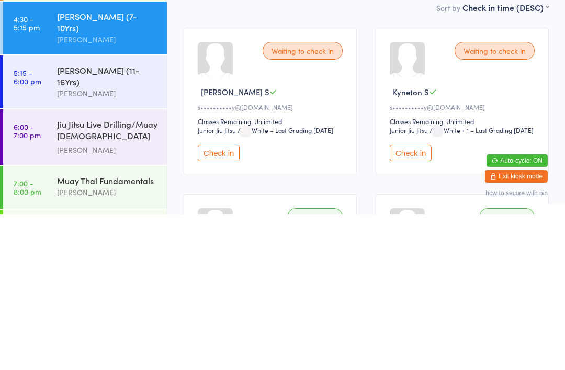
scroll to position [156, 0]
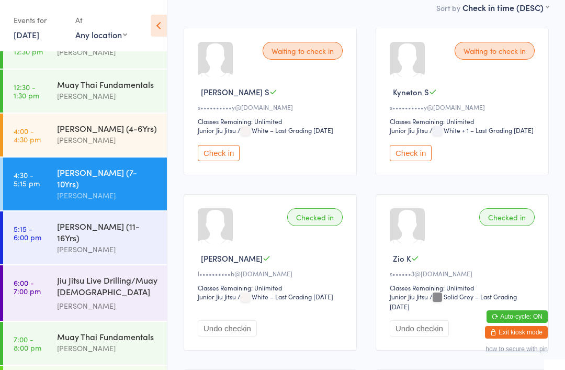
click at [134, 220] on div "[PERSON_NAME] (11-16Yrs)" at bounding box center [107, 231] width 101 height 23
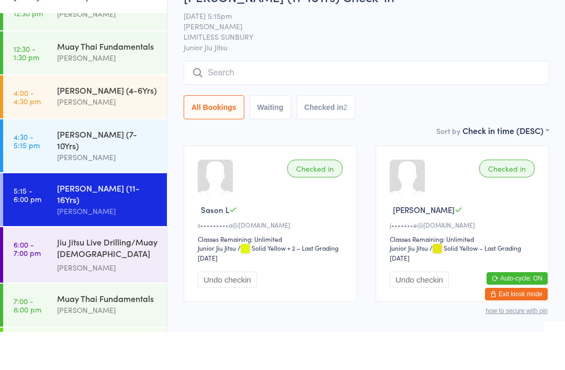
scroll to position [23, 0]
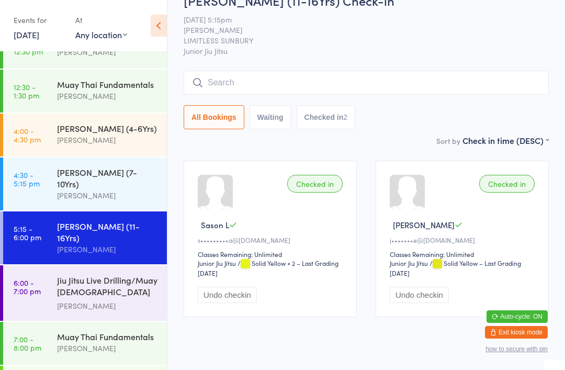
click at [483, 86] on input "search" at bounding box center [366, 83] width 365 height 24
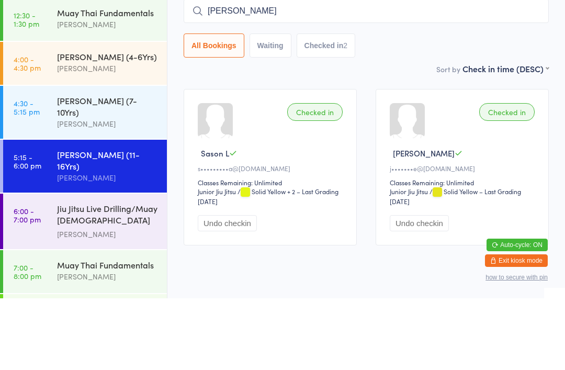
type input "[PERSON_NAME]"
type input "n"
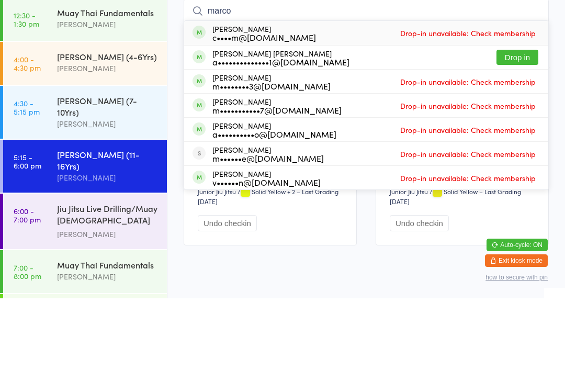
type input "marco"
click at [288, 121] on div "[PERSON_NAME] [PERSON_NAME] a••••••••••••••1@[DOMAIN_NAME]" at bounding box center [281, 129] width 137 height 17
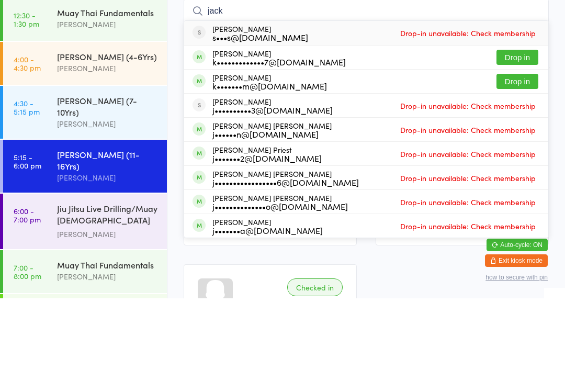
type input "jack"
click at [520, 146] on button "Drop in" at bounding box center [518, 153] width 42 height 15
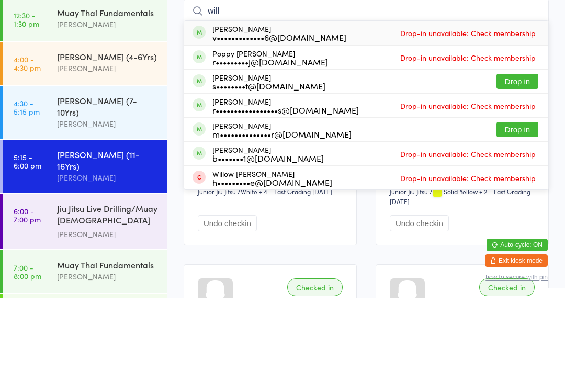
type input "will"
click at [526, 194] on button "Drop in" at bounding box center [518, 201] width 42 height 15
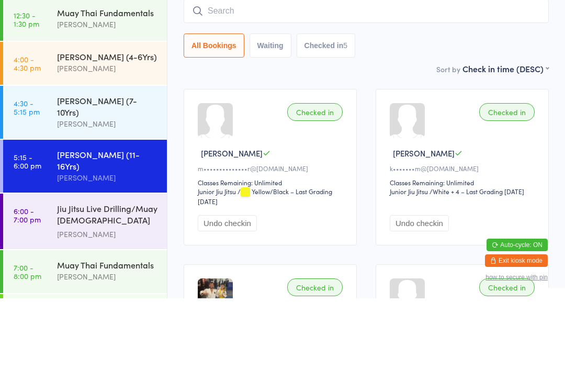
scroll to position [95, 0]
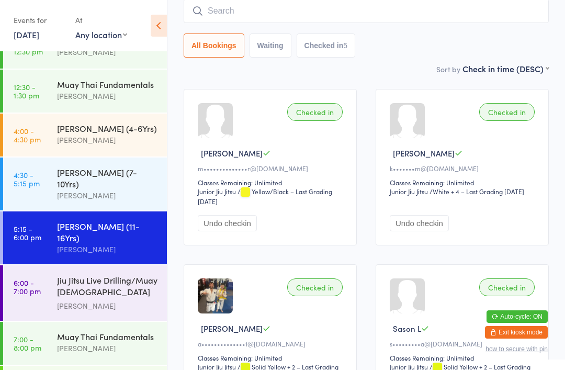
click at [138, 196] on div "[PERSON_NAME] (7-10Yrs) [PERSON_NAME]" at bounding box center [112, 184] width 110 height 53
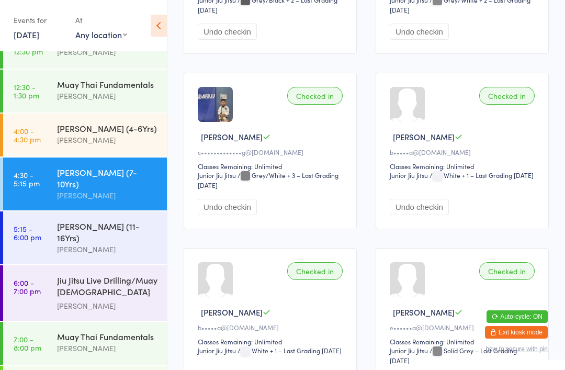
scroll to position [807, 0]
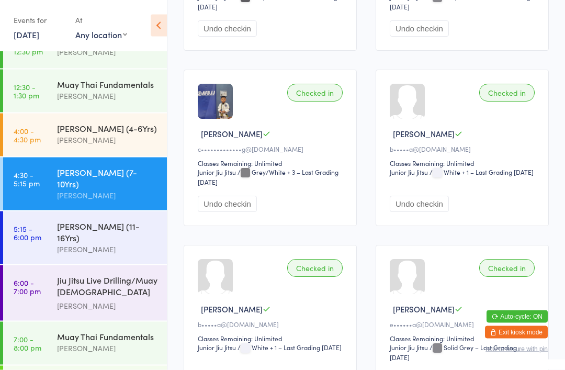
click at [125, 133] on div "[PERSON_NAME] (4-6Yrs)" at bounding box center [107, 129] width 101 height 12
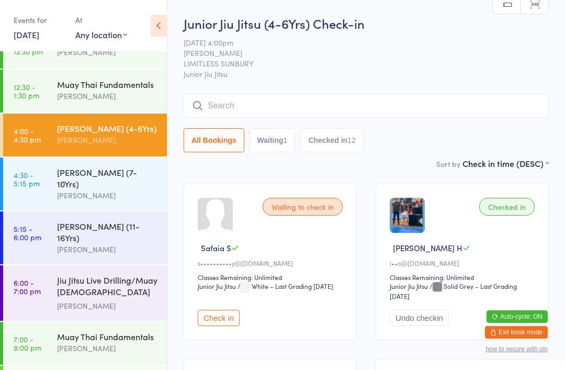
click at [291, 108] on input "search" at bounding box center [366, 106] width 365 height 24
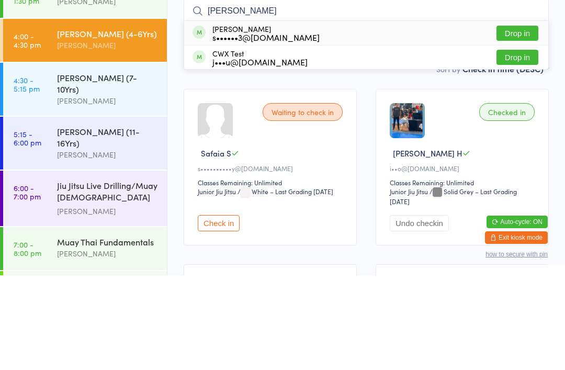
type input "[PERSON_NAME]"
click at [260, 128] on div "s••••••3@[DOMAIN_NAME]" at bounding box center [266, 132] width 107 height 8
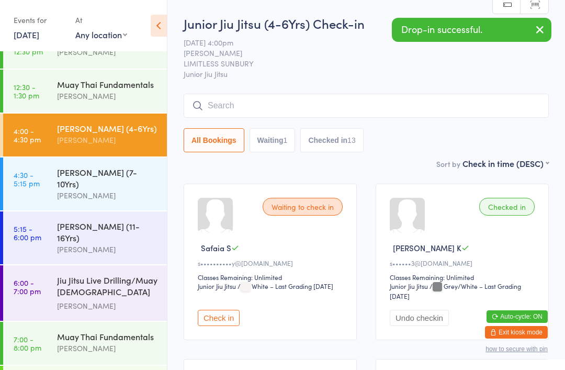
click at [122, 179] on div "[PERSON_NAME] (7-10Yrs)" at bounding box center [107, 177] width 101 height 23
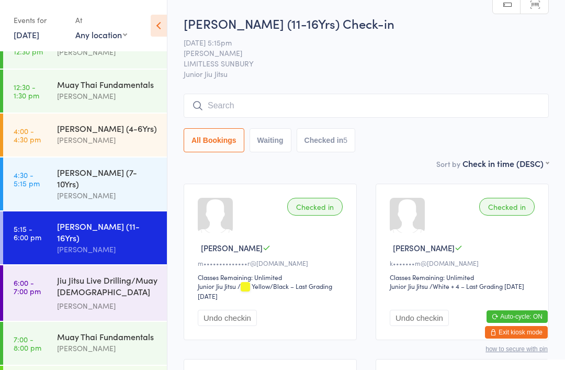
click at [310, 118] on input "search" at bounding box center [366, 106] width 365 height 24
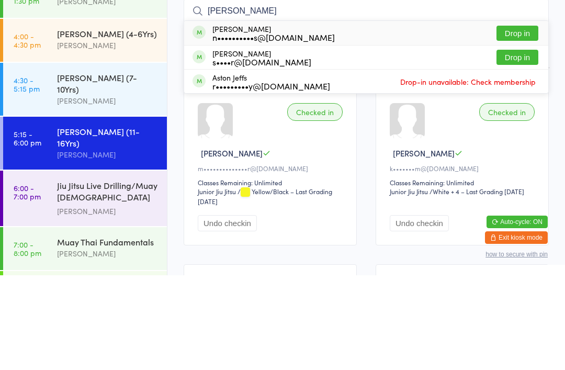
type input "[PERSON_NAME]"
click at [520, 144] on button "Drop in" at bounding box center [518, 151] width 42 height 15
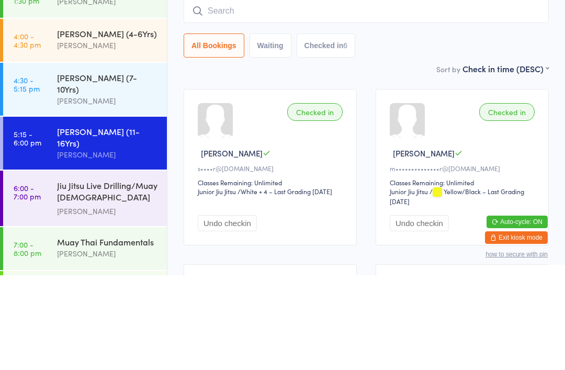
click at [123, 190] on div "[PERSON_NAME]" at bounding box center [107, 196] width 101 height 12
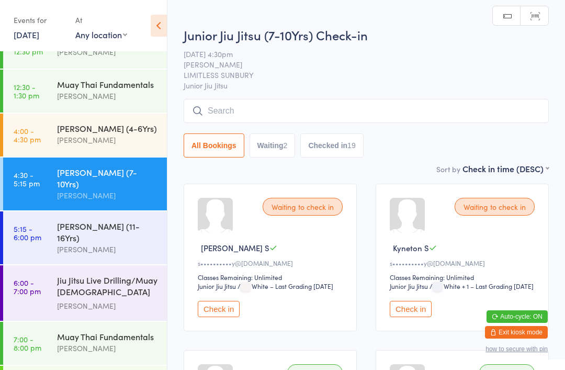
click at [323, 105] on input "search" at bounding box center [366, 111] width 365 height 24
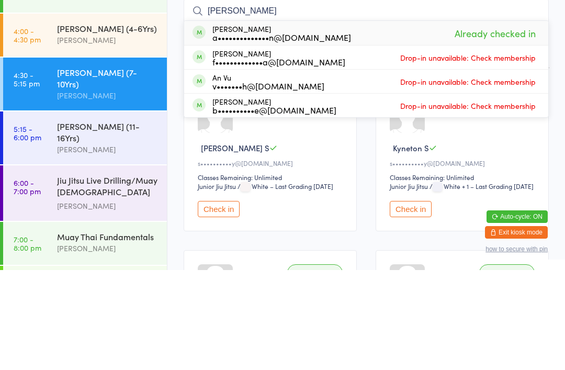
type input "[PERSON_NAME]"
click at [352, 121] on div "[PERSON_NAME] a••••••••••••••n@[DOMAIN_NAME] Already checked in" at bounding box center [366, 133] width 364 height 24
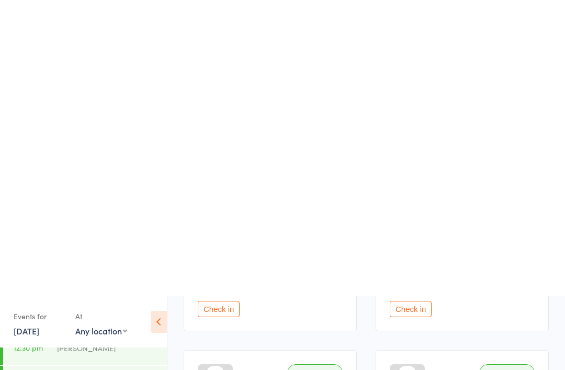
scroll to position [313, 0]
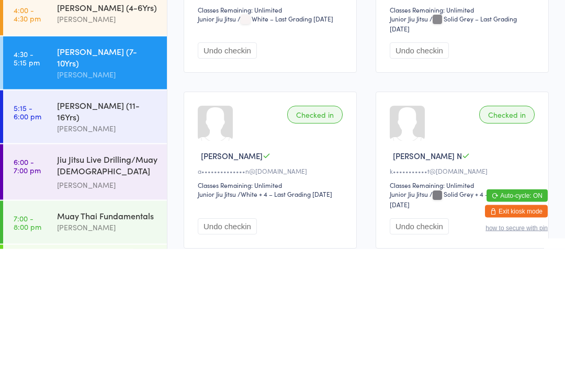
click at [112, 243] on div "[PERSON_NAME]" at bounding box center [107, 249] width 101 height 12
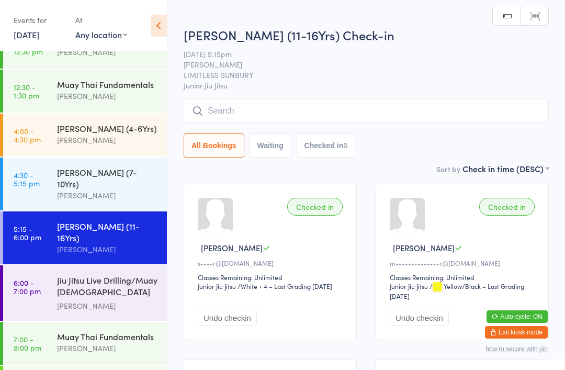
click at [244, 122] on input "search" at bounding box center [366, 111] width 365 height 24
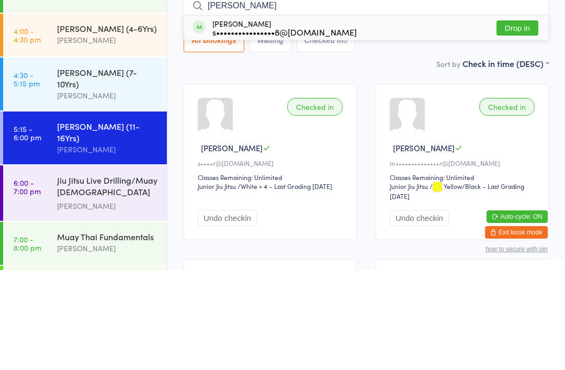
type input "[PERSON_NAME]"
click at [513, 120] on button "Drop in" at bounding box center [518, 127] width 42 height 15
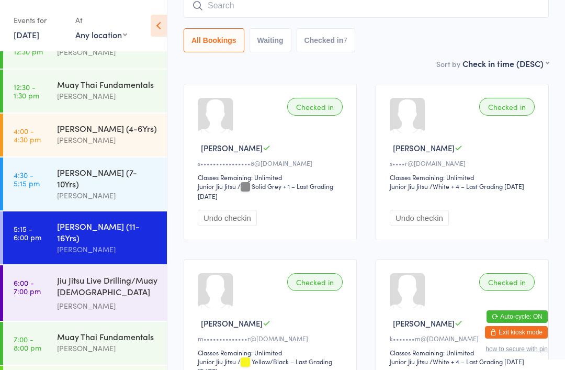
click at [217, 9] on input "search" at bounding box center [366, 6] width 365 height 24
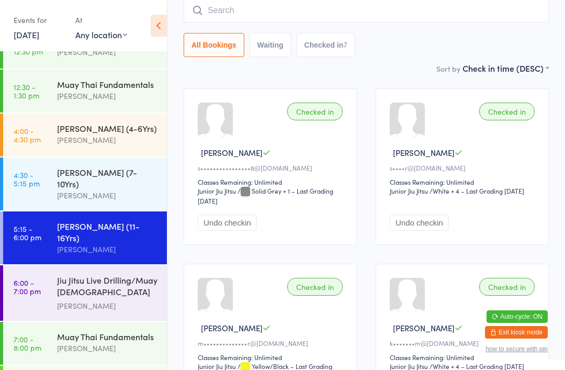
scroll to position [95, 0]
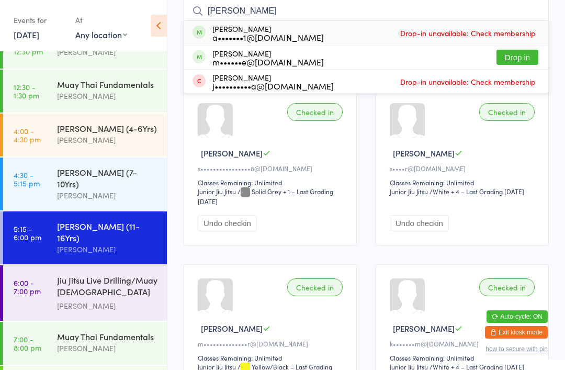
type input "[PERSON_NAME]"
click at [520, 60] on button "Drop in" at bounding box center [518, 57] width 42 height 15
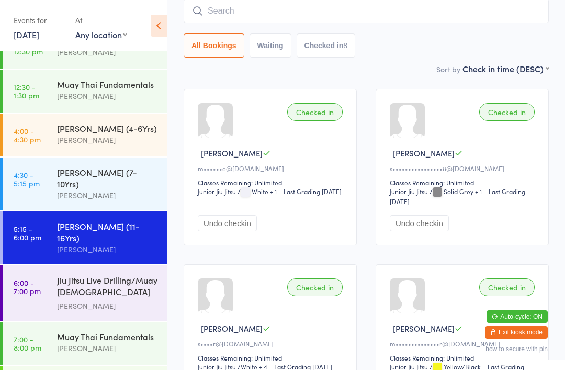
click at [46, 180] on link "4:30 - 5:15 pm [PERSON_NAME] (7-10Yrs) [PERSON_NAME]" at bounding box center [85, 184] width 164 height 53
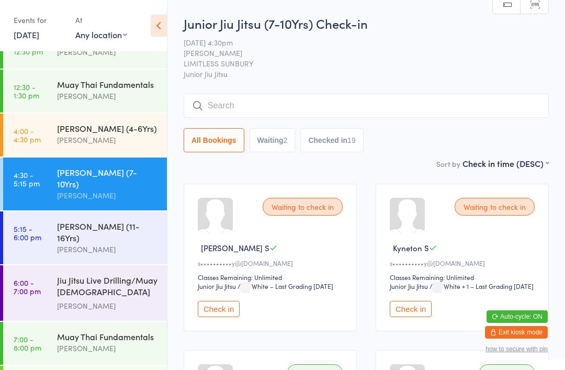
click at [285, 110] on input "search" at bounding box center [366, 106] width 365 height 24
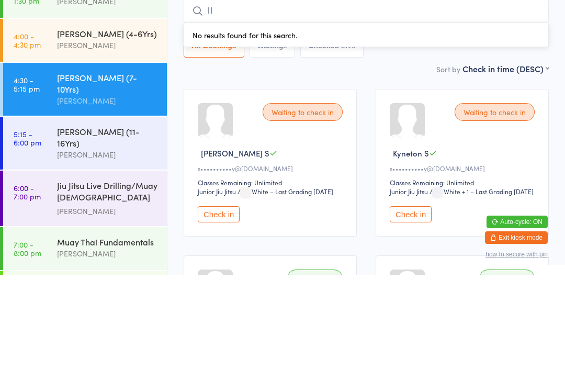
type input "I"
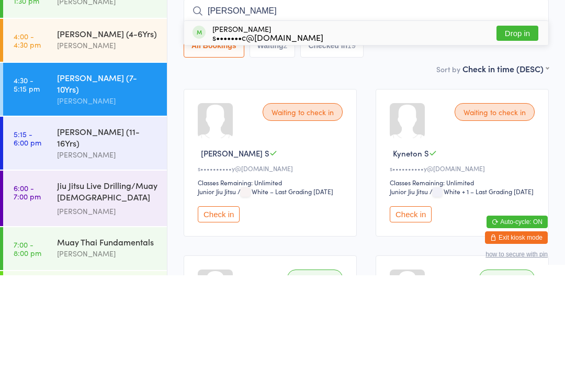
type input "[PERSON_NAME]"
click at [516, 120] on button "Drop in" at bounding box center [518, 127] width 42 height 15
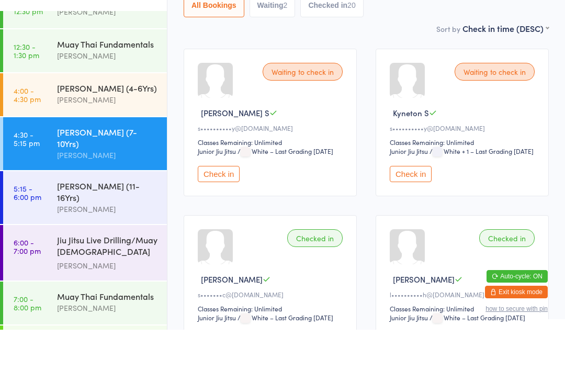
scroll to position [214, 0]
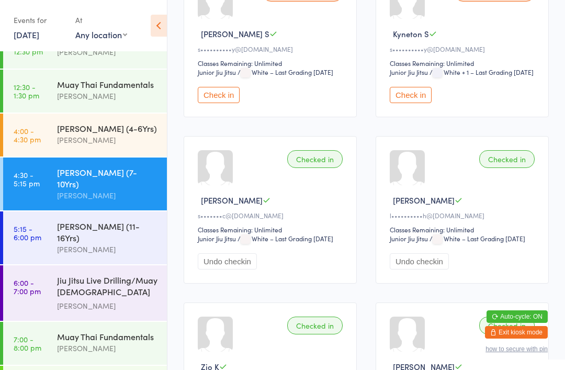
click at [436, 270] on button "Undo checkin" at bounding box center [419, 261] width 59 height 16
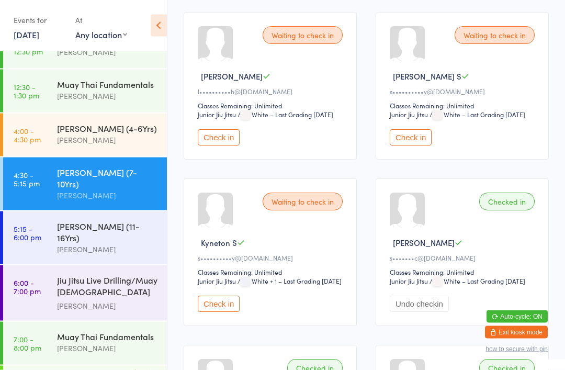
scroll to position [168, 0]
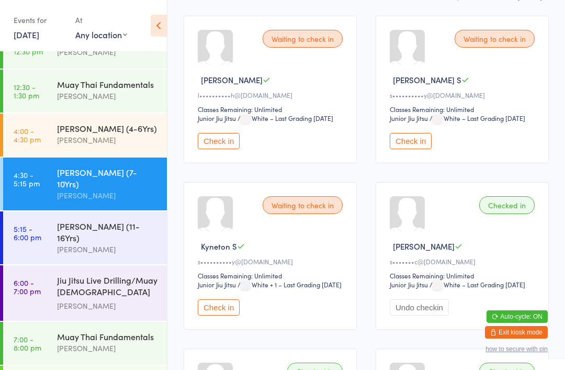
click at [229, 149] on button "Check in" at bounding box center [219, 141] width 42 height 16
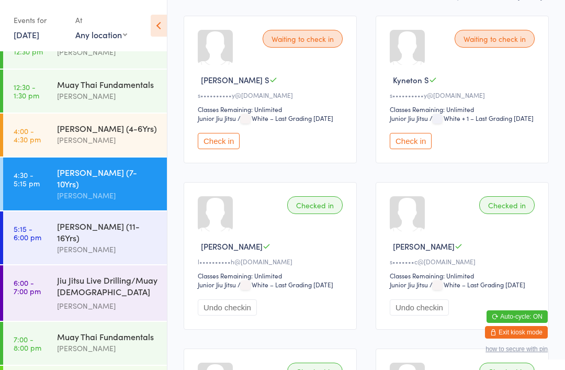
click at [84, 243] on div "[PERSON_NAME]" at bounding box center [107, 249] width 101 height 12
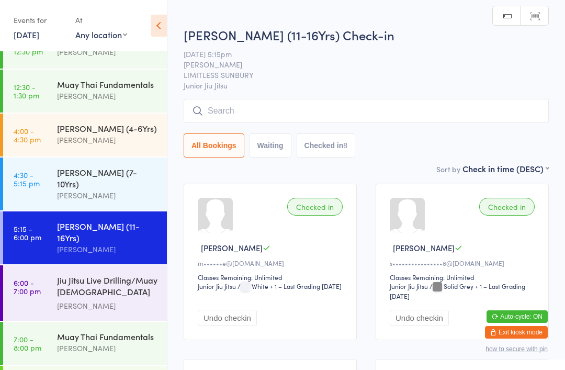
click at [99, 177] on div "[PERSON_NAME] (7-10Yrs)" at bounding box center [107, 177] width 101 height 23
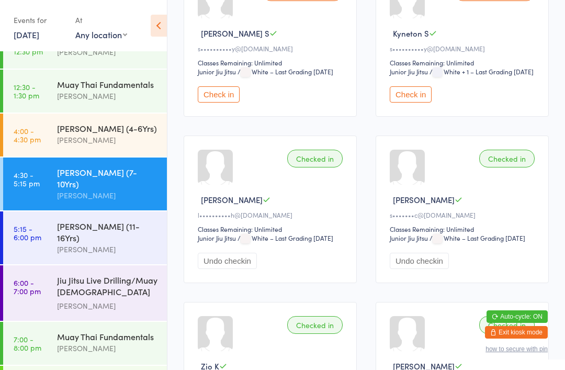
scroll to position [213, 0]
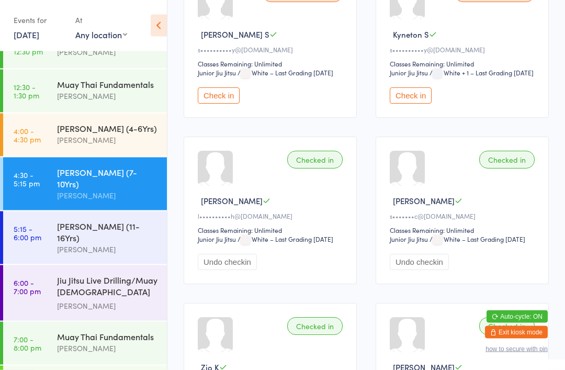
click at [89, 220] on div "[PERSON_NAME] (11-16Yrs)" at bounding box center [107, 231] width 101 height 23
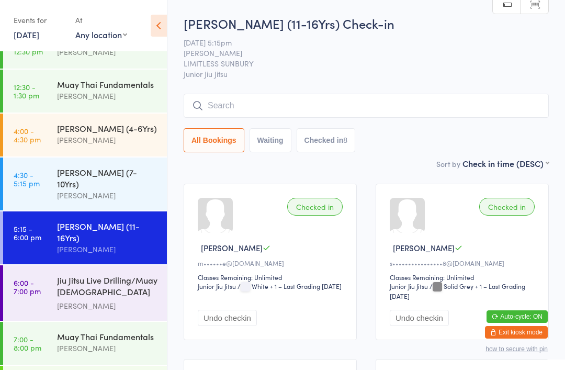
click at [250, 104] on input "search" at bounding box center [366, 106] width 365 height 24
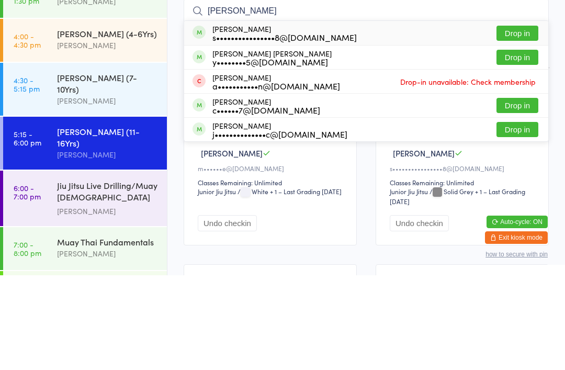
type input "[PERSON_NAME]"
click at [513, 120] on button "Drop in" at bounding box center [518, 127] width 42 height 15
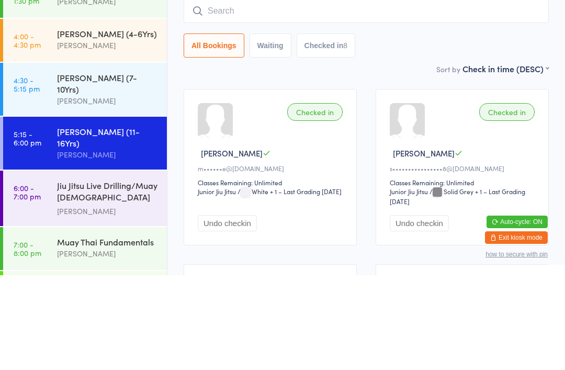
scroll to position [95, 0]
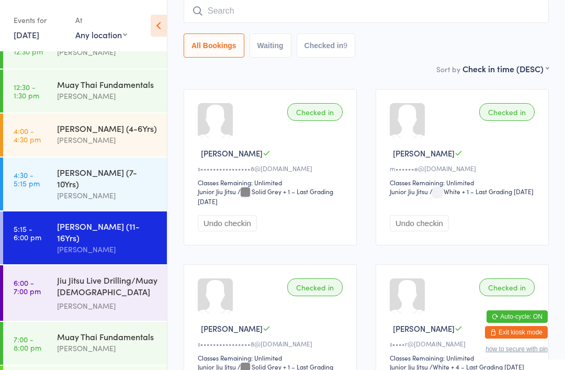
click at [226, 10] on input "search" at bounding box center [366, 11] width 365 height 24
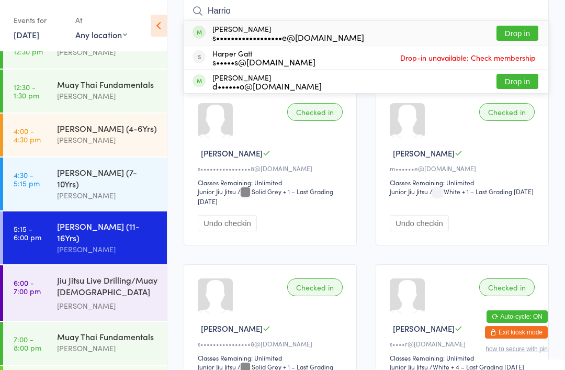
type input "Harrio"
click at [253, 33] on div "s••••••••••••••••••e@[DOMAIN_NAME]" at bounding box center [289, 37] width 152 height 8
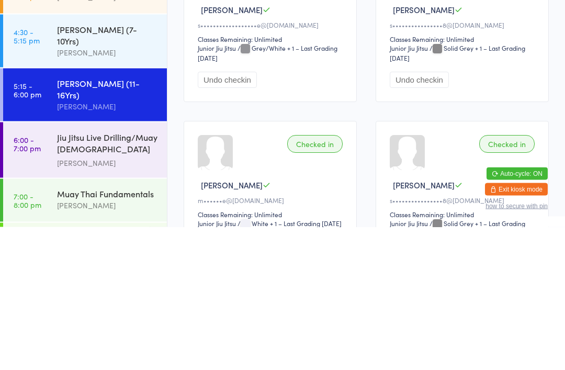
click at [114, 274] on div "Jiu Jitsu Live Drilling/Muay [DEMOGRAPHIC_DATA] Fighters" at bounding box center [107, 287] width 101 height 26
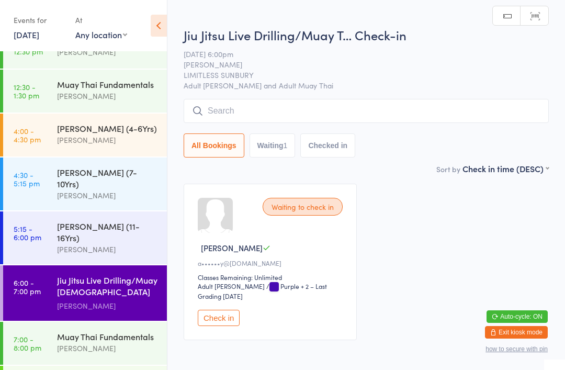
click at [224, 323] on button "Check in" at bounding box center [219, 318] width 42 height 16
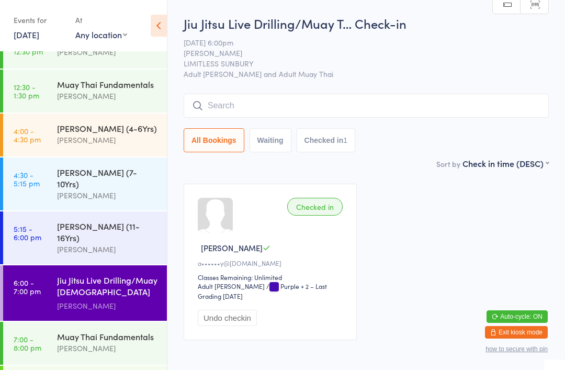
click at [284, 112] on input "search" at bounding box center [366, 106] width 365 height 24
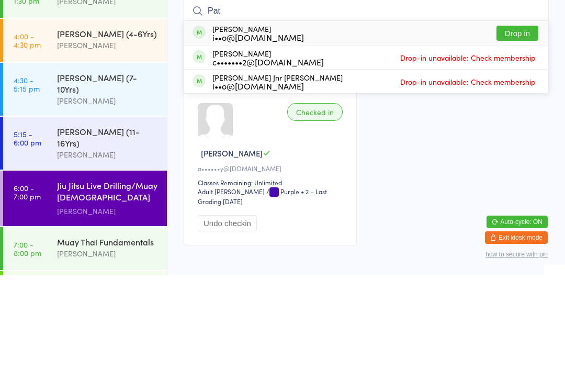
type input "Pat"
click at [521, 120] on button "Drop in" at bounding box center [518, 127] width 42 height 15
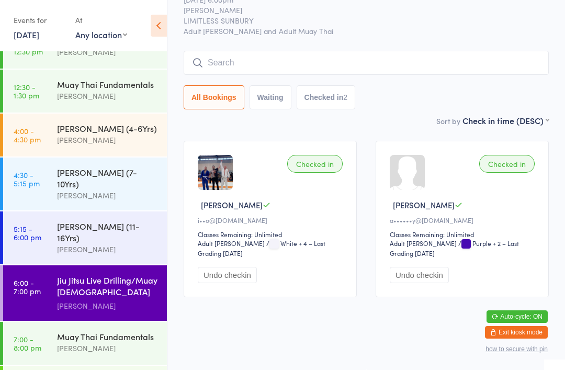
click at [375, 51] on input "search" at bounding box center [366, 63] width 365 height 24
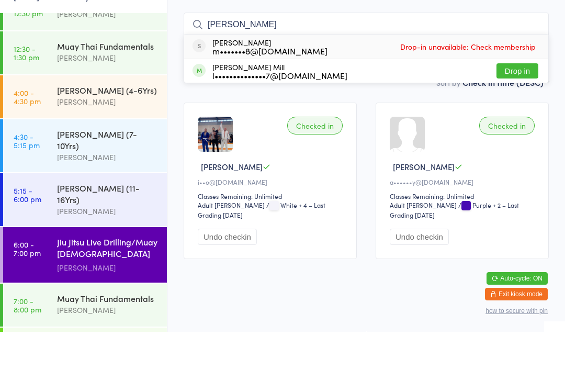
type input "[PERSON_NAME]"
click at [517, 102] on button "Drop in" at bounding box center [518, 109] width 42 height 15
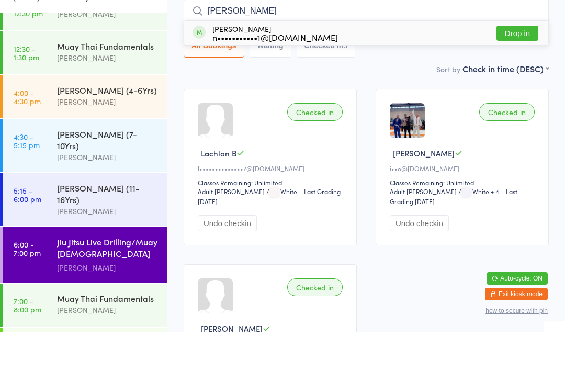
type input "[PERSON_NAME]"
click at [518, 64] on button "Drop in" at bounding box center [518, 71] width 42 height 15
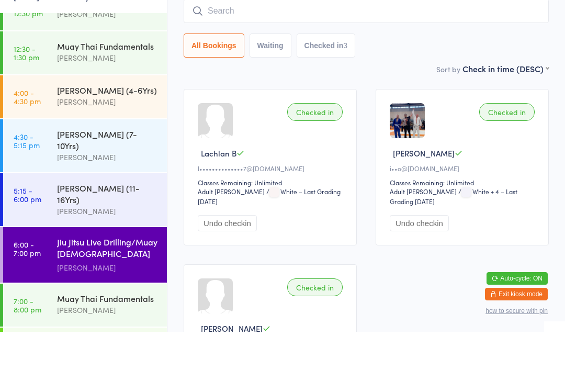
scroll to position [95, 0]
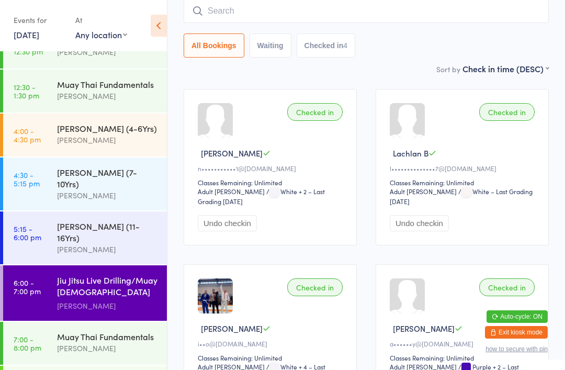
click at [293, 13] on input "search" at bounding box center [366, 11] width 365 height 24
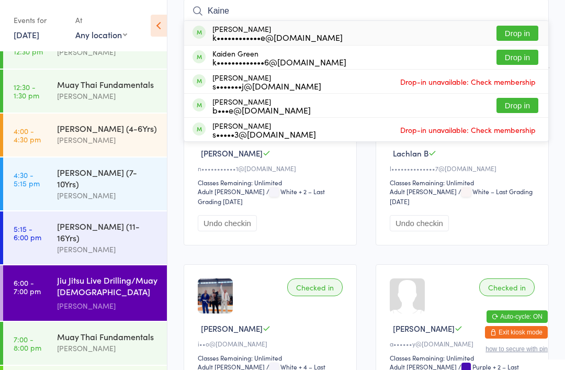
type input "Kaine"
click at [520, 27] on button "Drop in" at bounding box center [518, 33] width 42 height 15
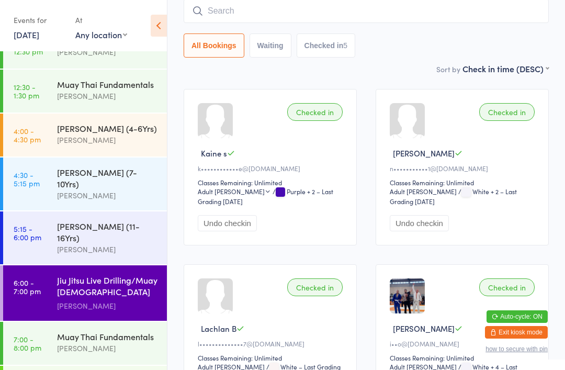
click at [415, 6] on input "search" at bounding box center [366, 11] width 365 height 24
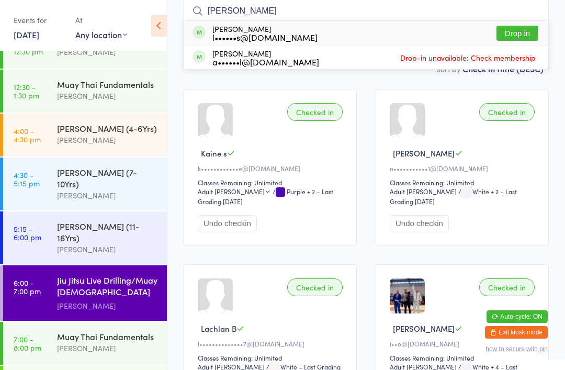
type input "[PERSON_NAME]"
click at [512, 32] on button "Drop in" at bounding box center [518, 33] width 42 height 15
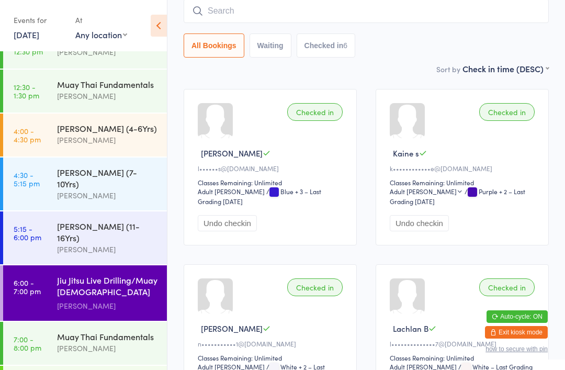
click at [274, 8] on input "search" at bounding box center [366, 11] width 365 height 24
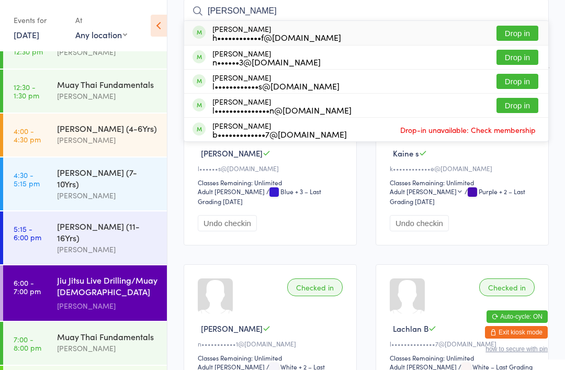
type input "[PERSON_NAME]"
click at [513, 30] on button "Drop in" at bounding box center [518, 33] width 42 height 15
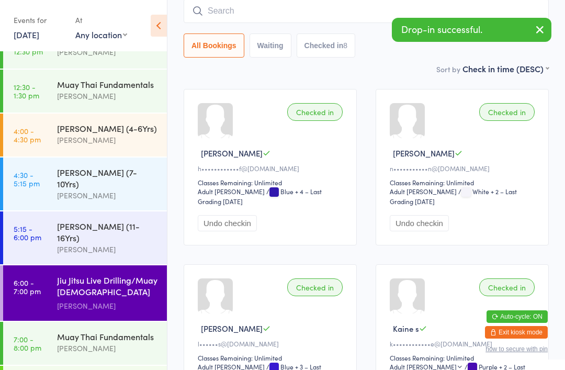
click at [251, 10] on input "search" at bounding box center [366, 11] width 365 height 24
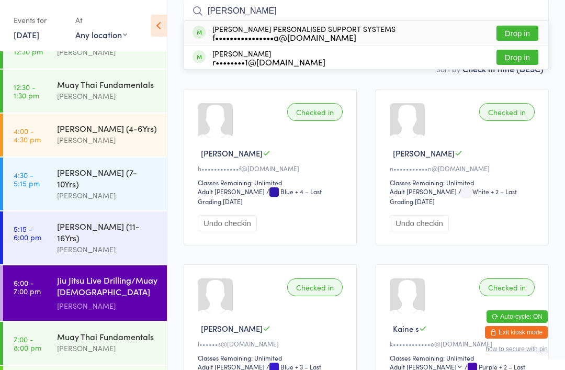
type input "[PERSON_NAME]"
click at [520, 34] on button "Drop in" at bounding box center [518, 33] width 42 height 15
